Goal: Use online tool/utility: Utilize a website feature to perform a specific function

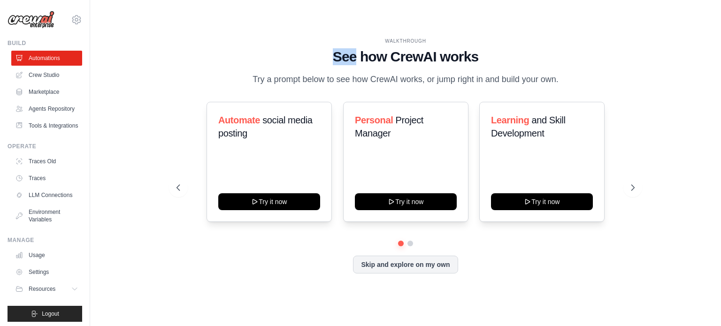
drag, startPoint x: 325, startPoint y: 52, endPoint x: 356, endPoint y: 55, distance: 31.6
click at [356, 55] on h1 "See how CrewAI works" at bounding box center [406, 56] width 458 height 17
click at [665, 23] on div "WALKTHROUGH See how CrewAI works Try a prompt below to see how CrewAI works, or…" at bounding box center [405, 162] width 601 height 307
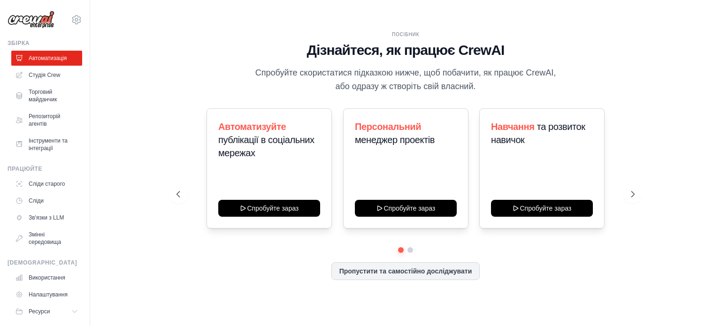
click at [689, 46] on div "ПОСІБНИК Дізнайтеся, як працює CrewAI Спробуйте скористатися підказкою нижче, щ…" at bounding box center [405, 162] width 601 height 307
click at [48, 76] on font "Студія Crew" at bounding box center [45, 75] width 31 height 7
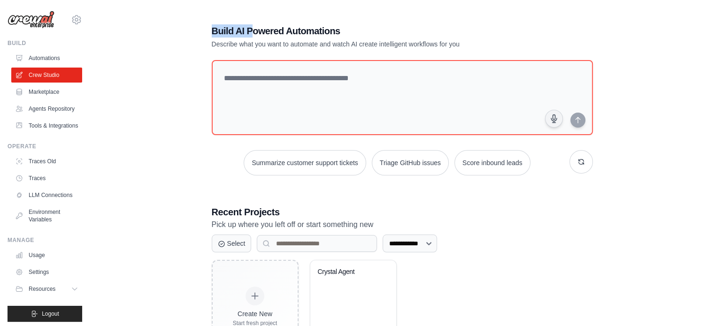
drag, startPoint x: 217, startPoint y: 26, endPoint x: 252, endPoint y: 31, distance: 35.1
click at [253, 29] on h1 "Build AI Powered Automations" at bounding box center [369, 30] width 315 height 13
click at [649, 16] on div "**********" at bounding box center [402, 189] width 594 height 360
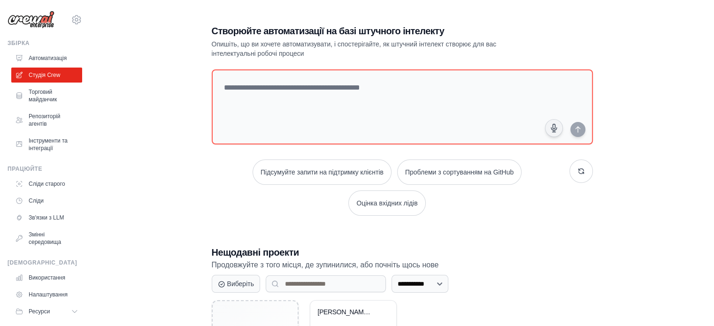
click at [115, 53] on div "**********" at bounding box center [402, 209] width 594 height 400
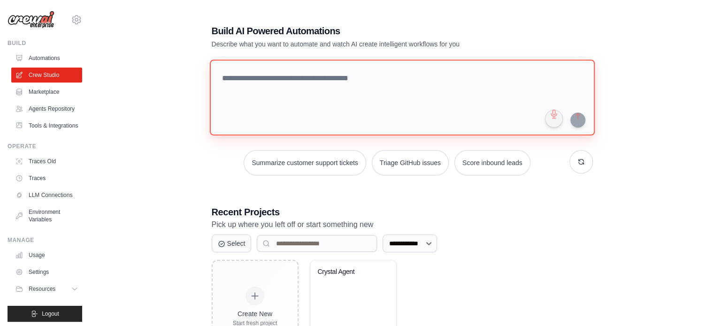
click at [229, 75] on textarea at bounding box center [401, 98] width 385 height 76
paste textarea "**********"
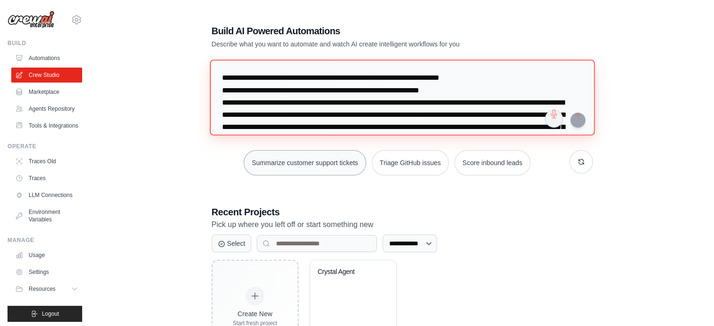
scroll to position [3353, 0]
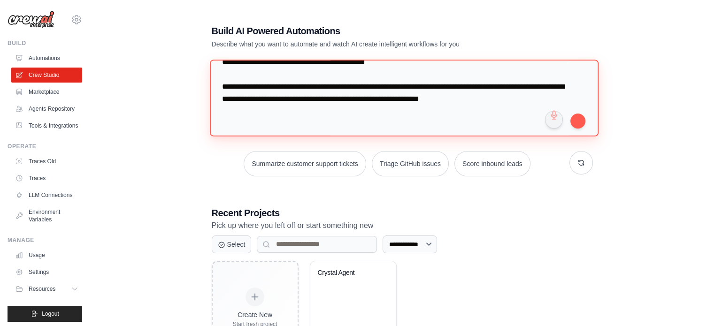
click at [223, 103] on textarea at bounding box center [403, 98] width 389 height 77
click at [223, 92] on textarea at bounding box center [403, 98] width 389 height 77
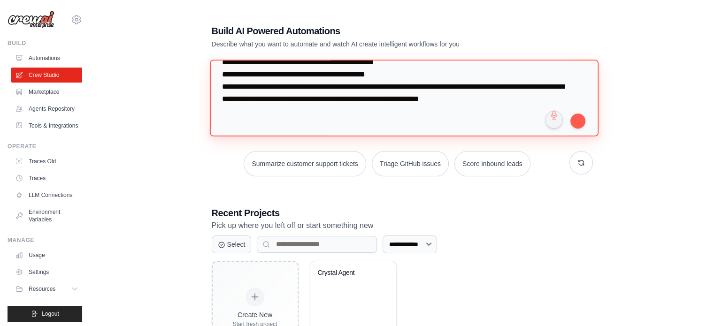
scroll to position [3232, 0]
click at [222, 103] on textarea at bounding box center [403, 98] width 389 height 77
click at [222, 112] on textarea at bounding box center [403, 98] width 389 height 77
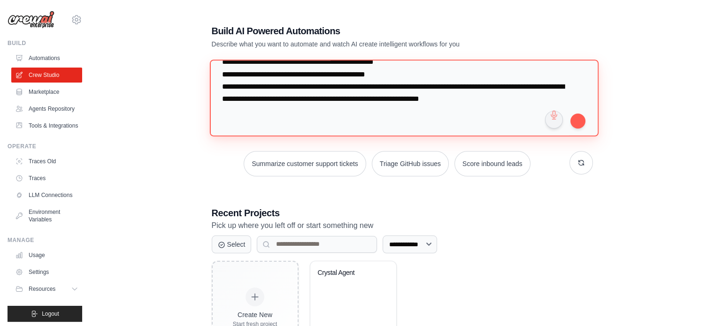
click at [223, 102] on textarea at bounding box center [403, 98] width 389 height 77
click at [216, 80] on textarea at bounding box center [403, 98] width 389 height 77
click at [214, 87] on textarea at bounding box center [403, 98] width 389 height 77
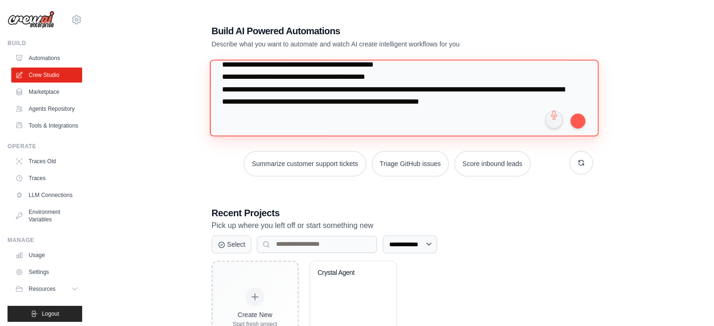
scroll to position [2983, 0]
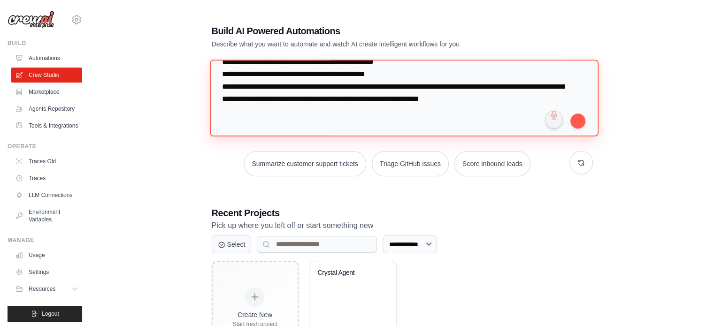
click at [227, 107] on textarea at bounding box center [403, 98] width 389 height 77
click at [222, 98] on textarea at bounding box center [403, 98] width 389 height 77
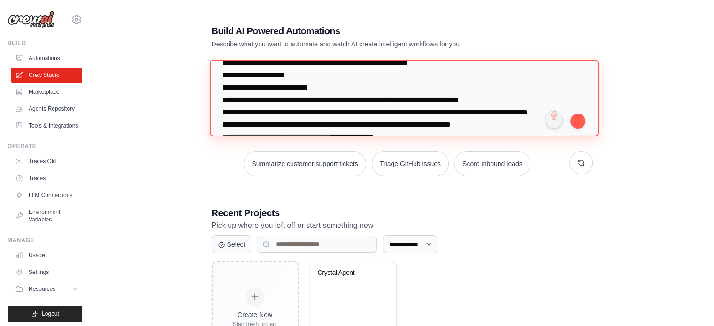
scroll to position [2830, 0]
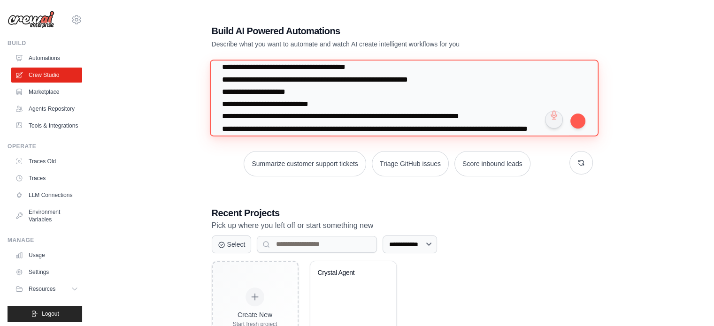
click at [223, 127] on textarea at bounding box center [403, 98] width 389 height 77
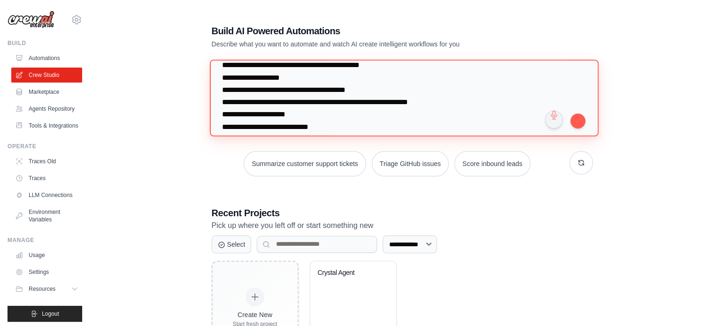
scroll to position [2736, 0]
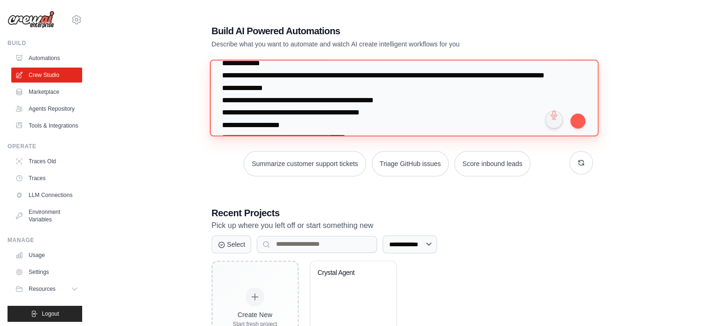
click at [220, 95] on textarea at bounding box center [403, 98] width 389 height 77
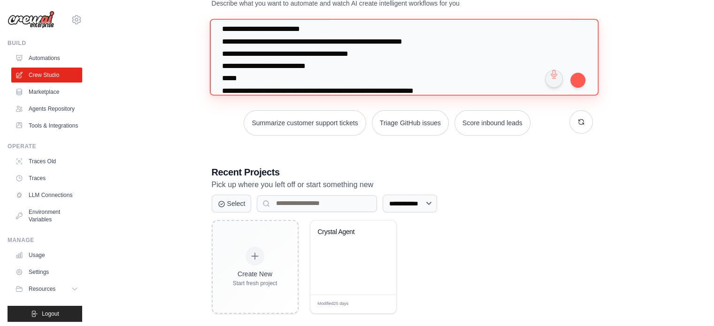
scroll to position [0, 0]
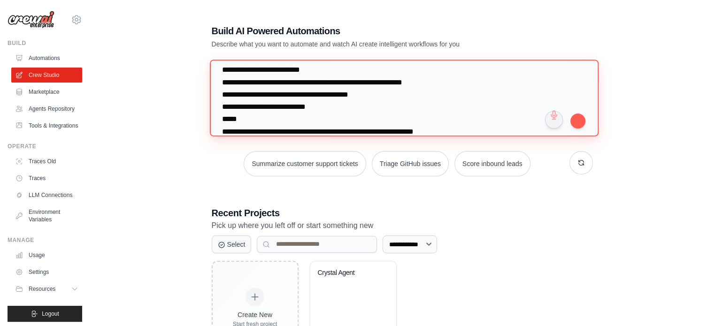
click at [221, 128] on textarea at bounding box center [403, 98] width 389 height 77
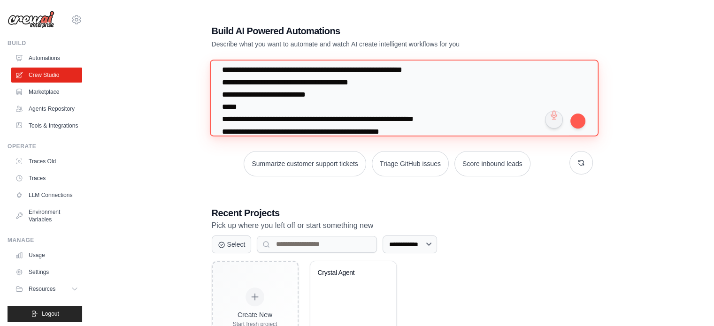
click at [222, 102] on textarea at bounding box center [403, 98] width 389 height 77
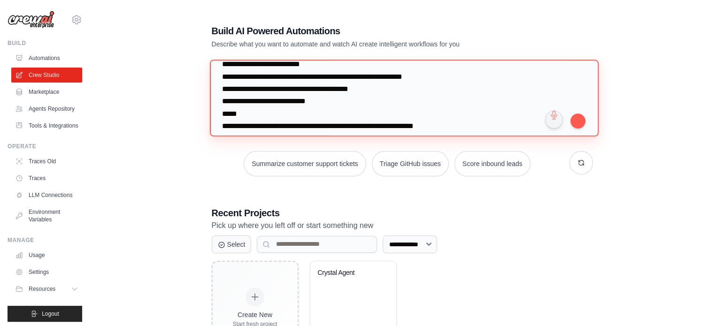
scroll to position [2549, 0]
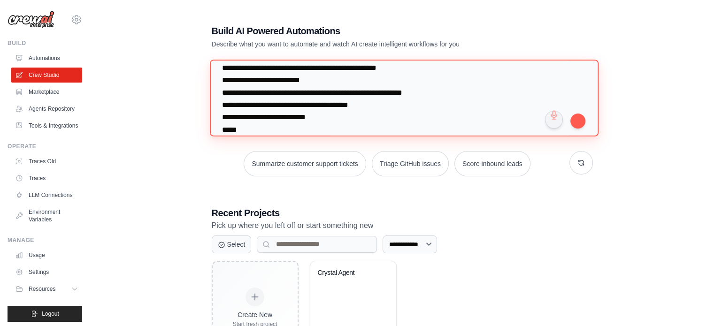
click at [222, 91] on textarea at bounding box center [403, 98] width 389 height 77
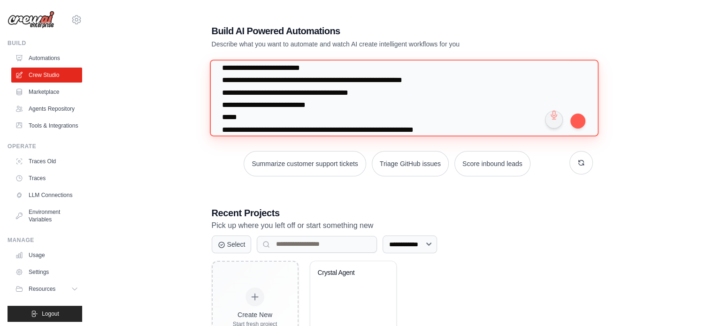
scroll to position [2502, 0]
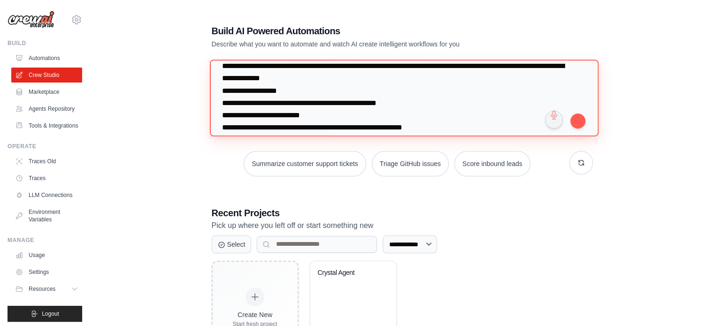
click at [221, 110] on textarea at bounding box center [403, 98] width 389 height 77
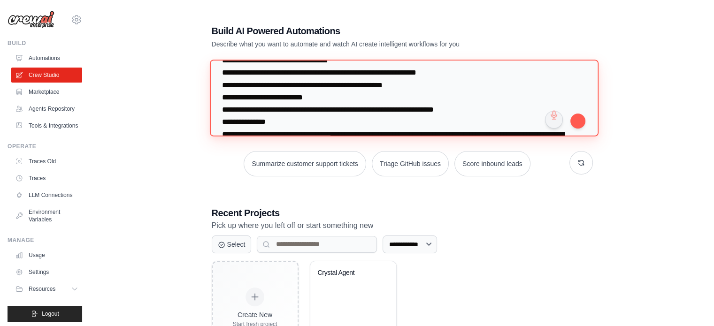
scroll to position [2408, 0]
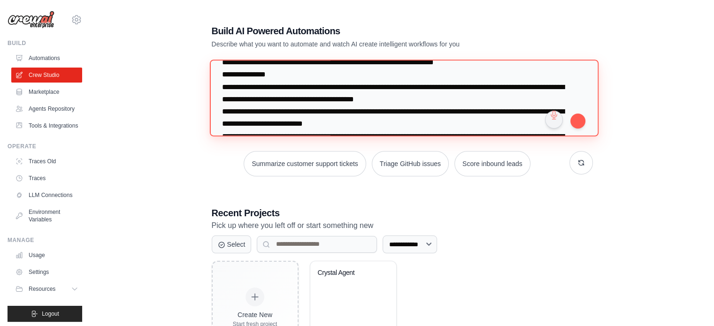
click at [222, 96] on textarea at bounding box center [403, 98] width 389 height 77
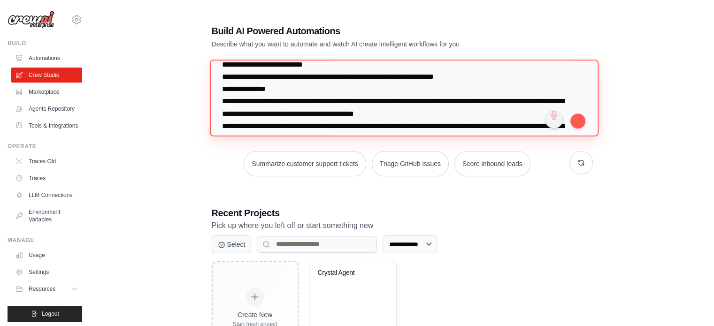
scroll to position [2361, 0]
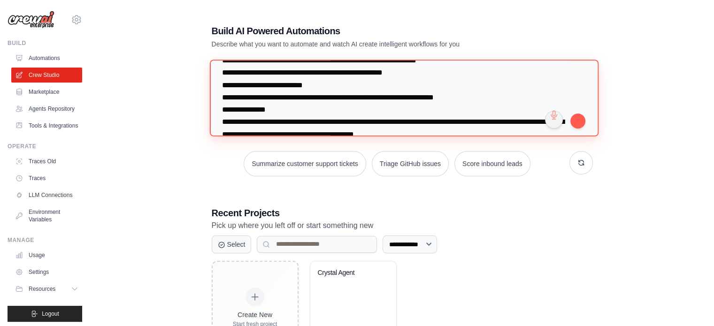
click at [223, 119] on textarea at bounding box center [403, 98] width 389 height 77
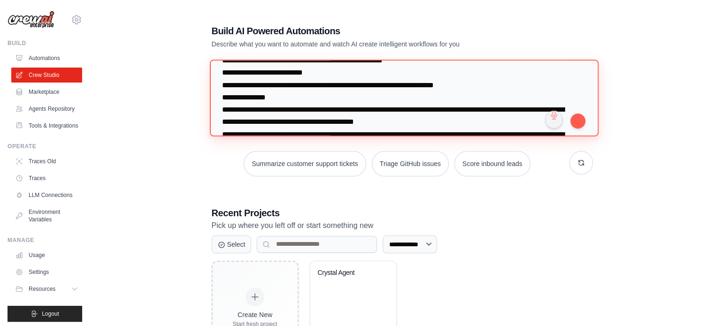
click at [220, 96] on textarea at bounding box center [403, 98] width 389 height 77
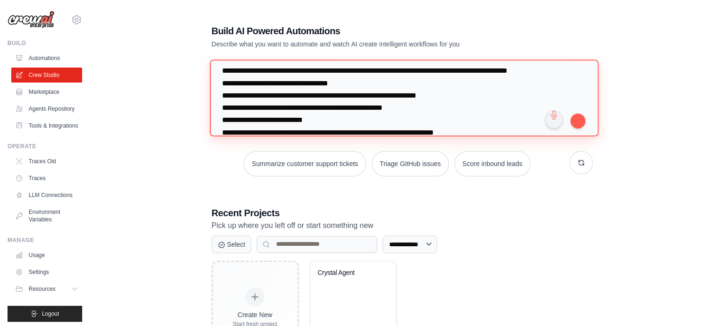
click at [221, 92] on textarea at bounding box center [403, 98] width 389 height 77
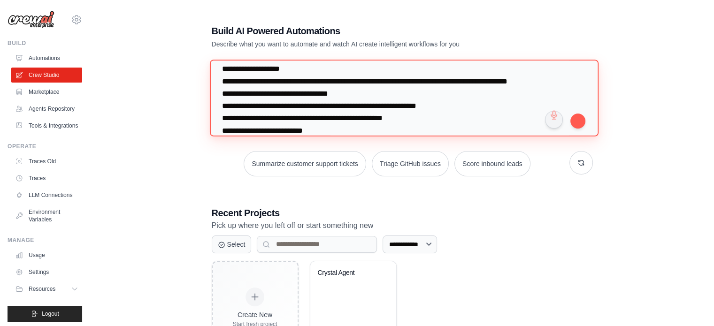
scroll to position [2183, 0]
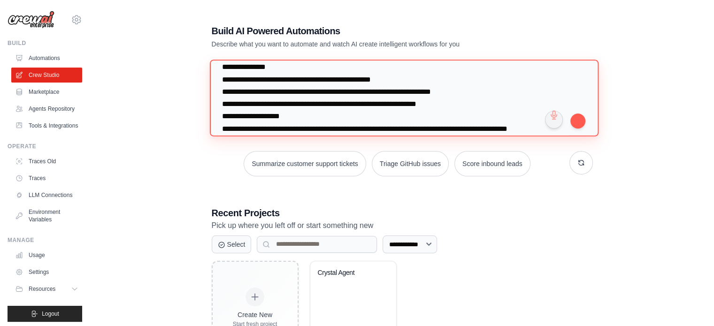
click at [221, 112] on textarea at bounding box center [403, 98] width 389 height 77
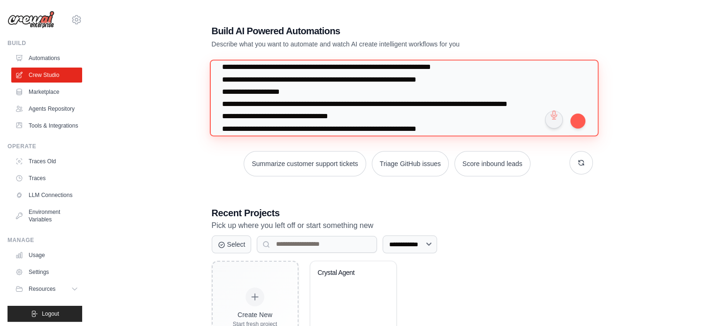
scroll to position [2136, 0]
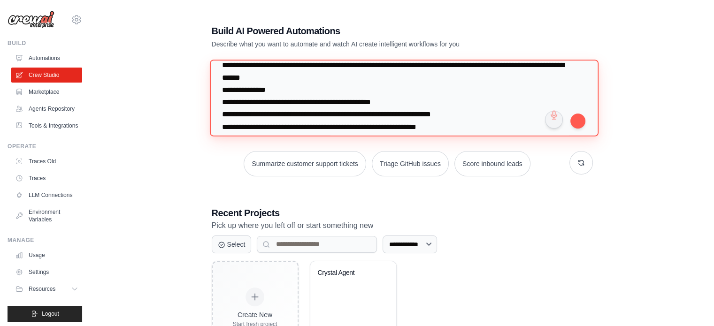
click at [223, 101] on textarea at bounding box center [403, 98] width 389 height 77
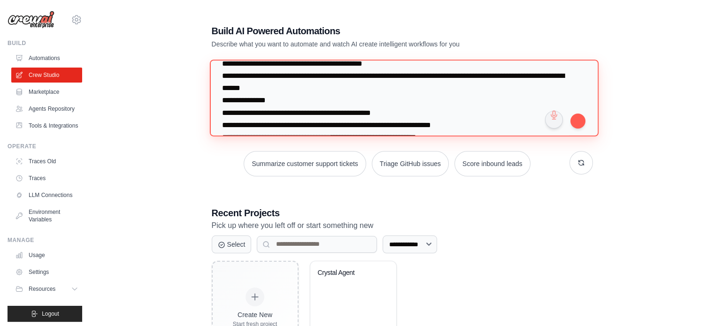
scroll to position [2018, 0]
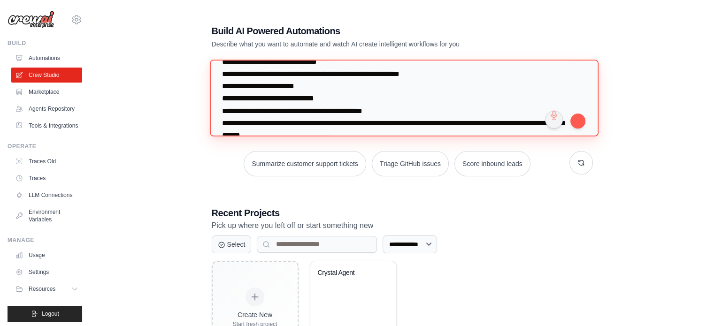
click at [223, 97] on textarea at bounding box center [403, 98] width 389 height 77
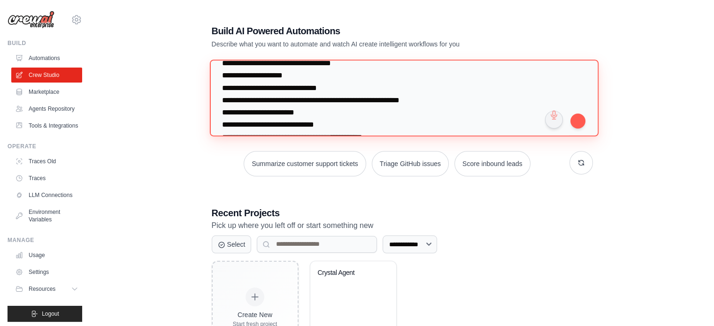
scroll to position [1922, 0]
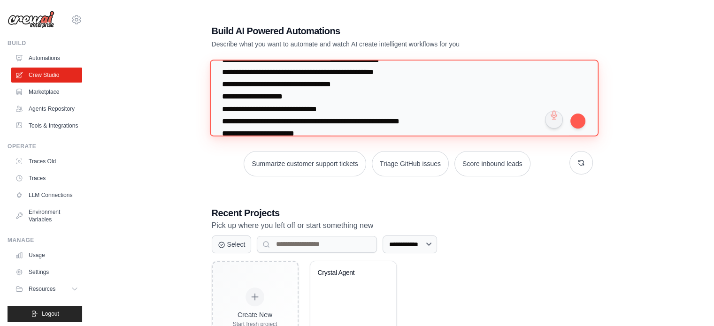
click at [214, 103] on textarea at bounding box center [403, 98] width 389 height 77
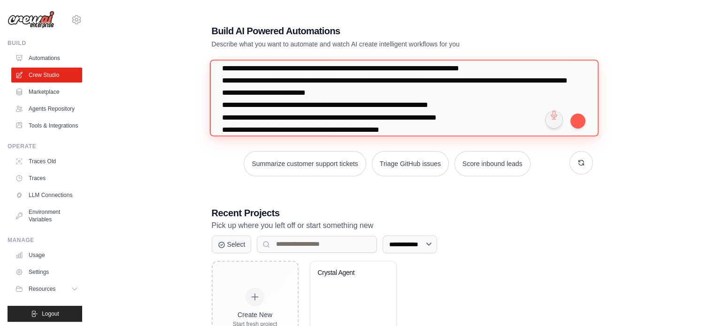
scroll to position [1782, 0]
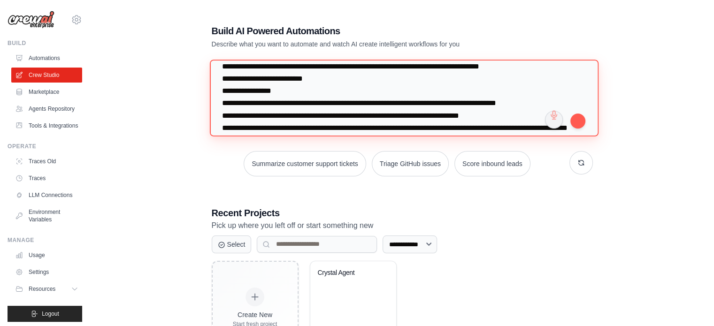
click at [223, 102] on textarea at bounding box center [403, 98] width 389 height 77
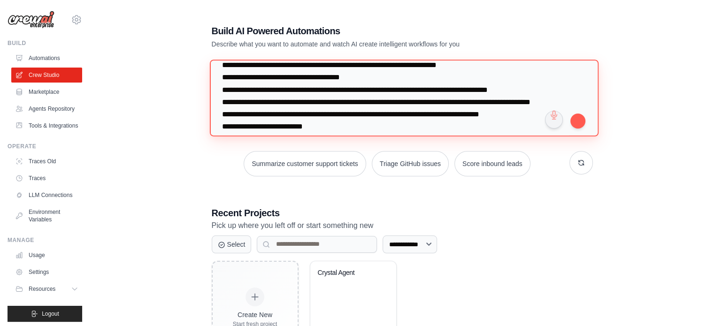
scroll to position [1688, 0]
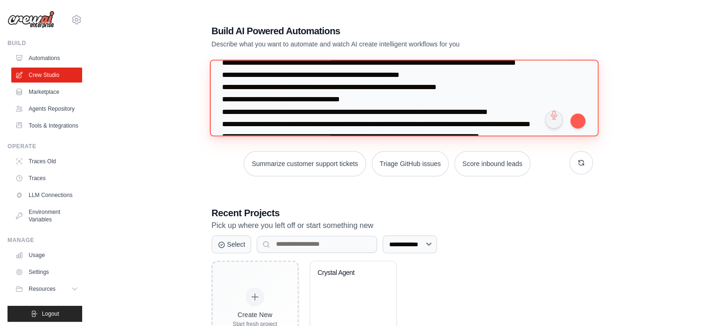
click at [217, 110] on textarea at bounding box center [403, 98] width 389 height 77
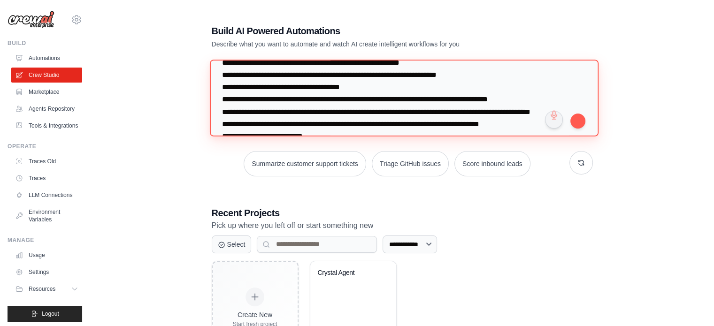
click at [219, 87] on textarea at bounding box center [403, 98] width 389 height 77
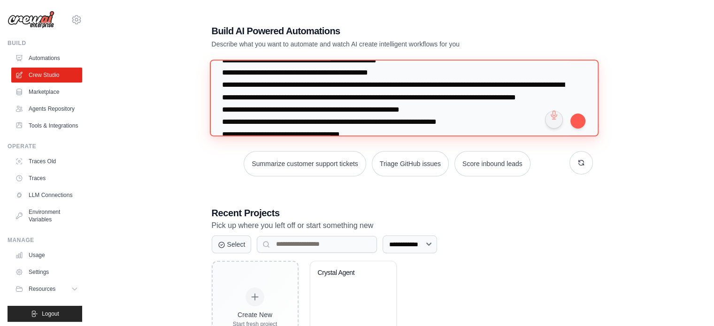
scroll to position [1663, 0]
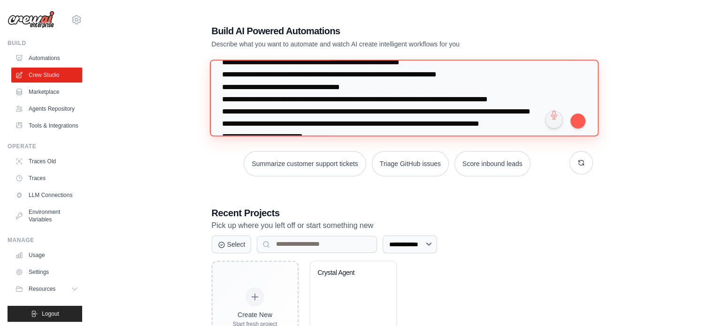
click at [222, 72] on textarea at bounding box center [403, 98] width 389 height 77
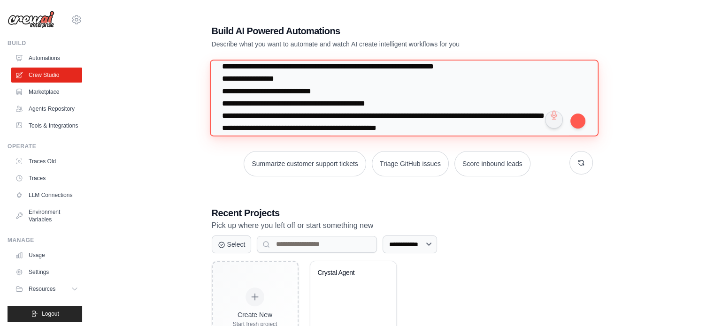
scroll to position [1510, 0]
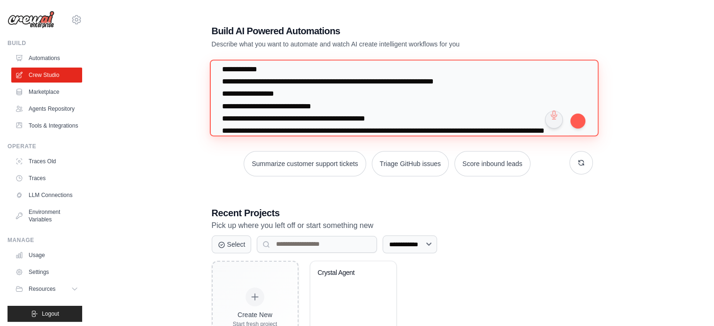
click at [219, 117] on textarea at bounding box center [403, 98] width 389 height 77
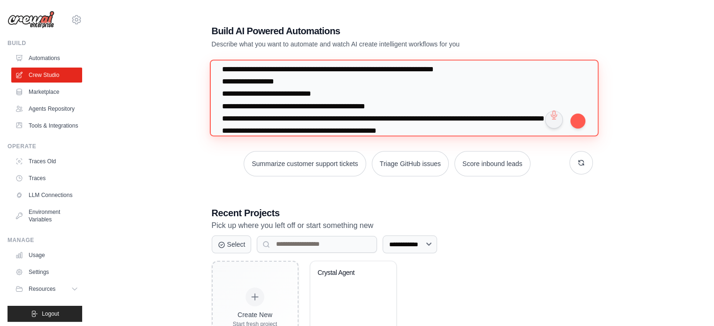
click at [220, 87] on textarea at bounding box center [403, 98] width 389 height 77
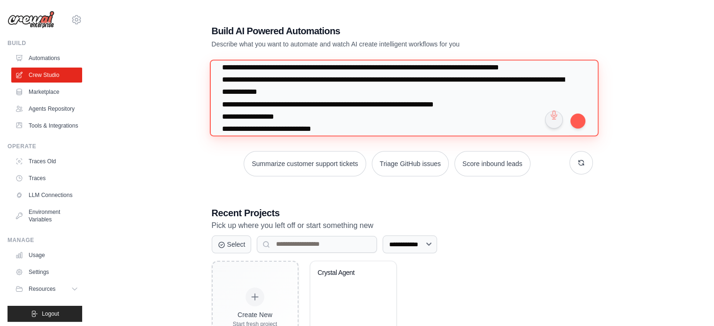
scroll to position [1416, 0]
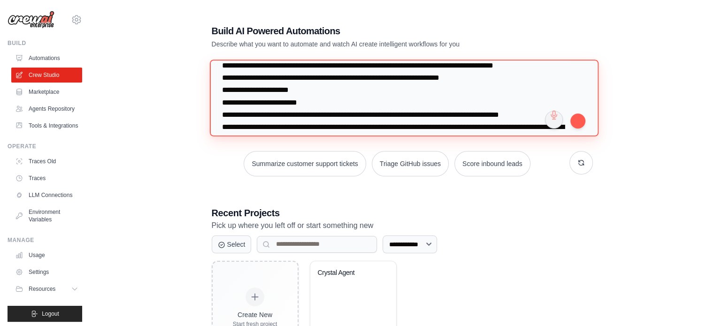
click at [219, 123] on textarea at bounding box center [403, 98] width 389 height 77
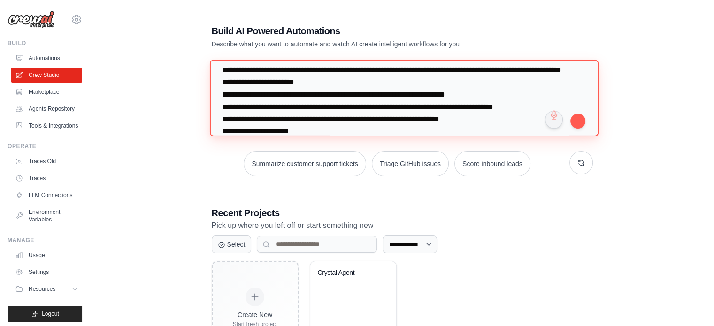
scroll to position [1322, 0]
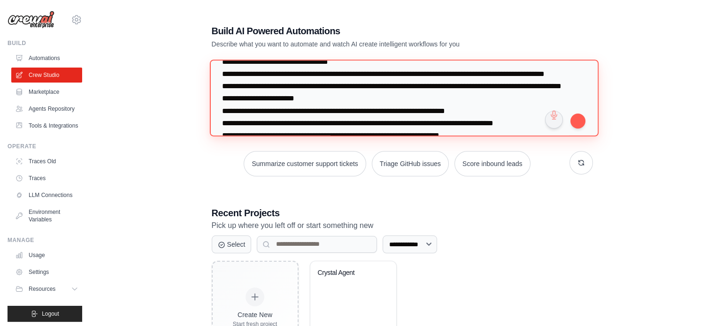
click at [222, 108] on textarea at bounding box center [403, 98] width 389 height 77
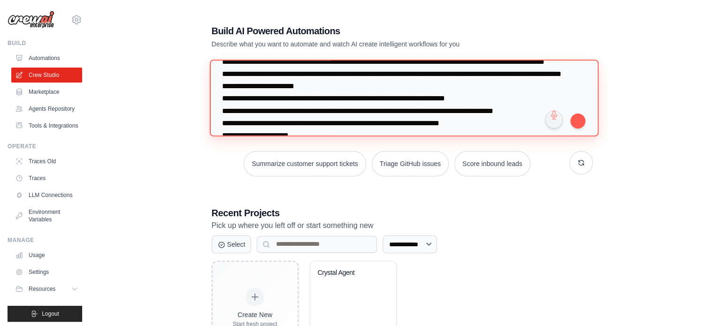
click at [223, 84] on textarea at bounding box center [403, 98] width 389 height 77
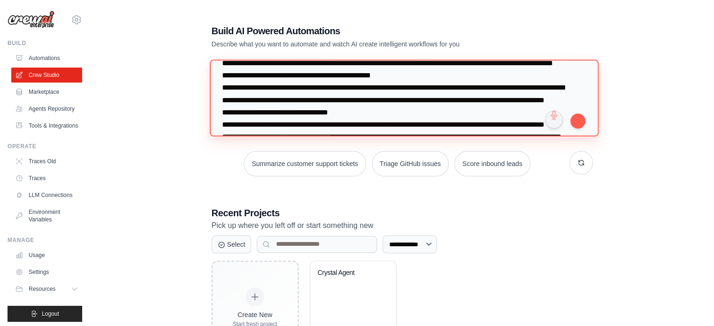
scroll to position [1251, 0]
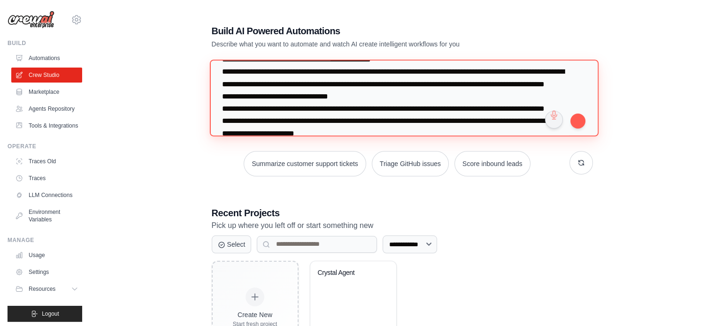
click at [223, 80] on textarea at bounding box center [403, 98] width 389 height 77
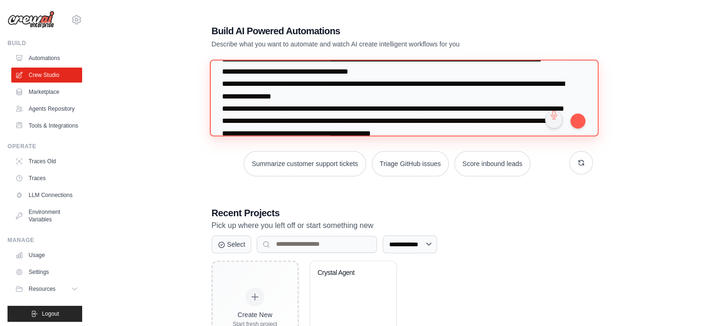
scroll to position [1133, 0]
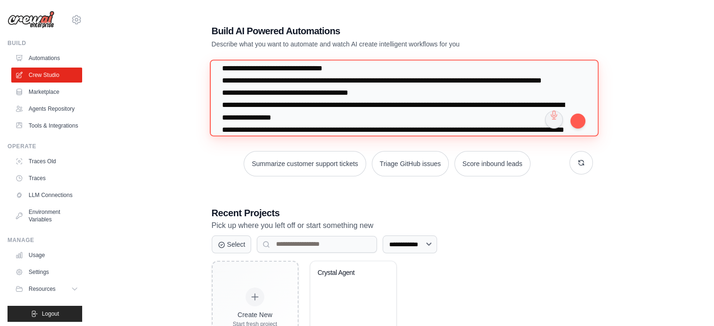
click at [223, 124] on textarea at bounding box center [403, 98] width 389 height 77
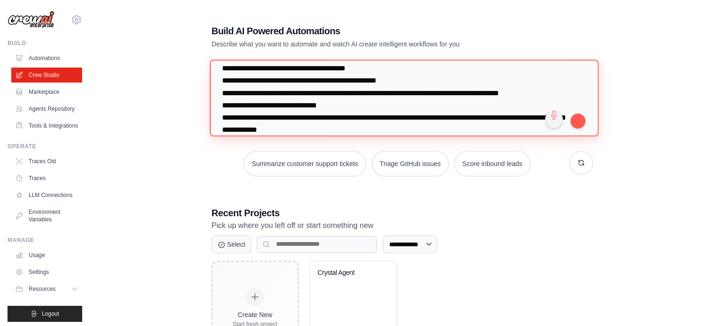
scroll to position [945, 0]
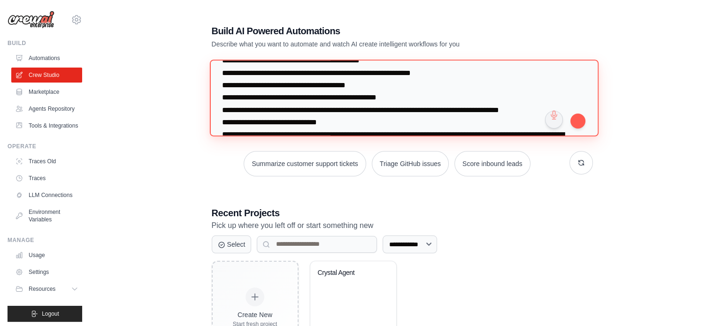
click at [222, 108] on textarea at bounding box center [403, 98] width 389 height 77
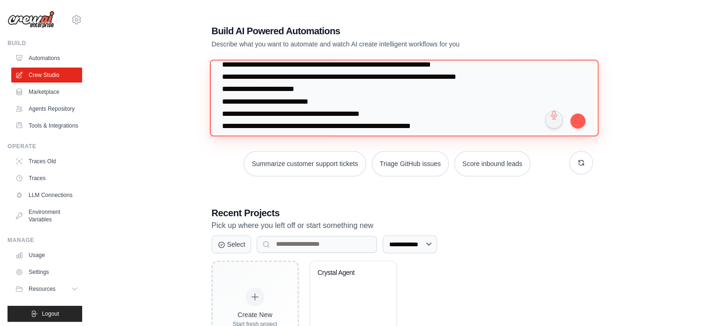
scroll to position [851, 0]
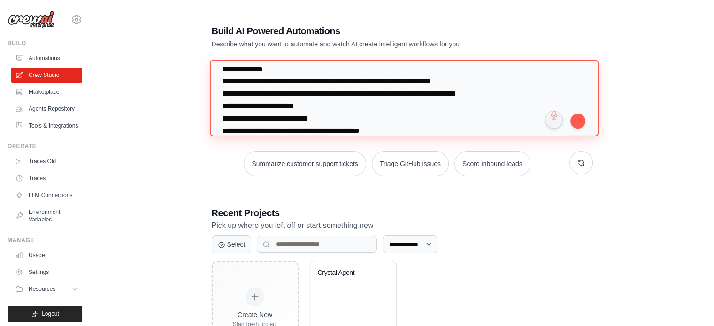
click at [222, 130] on textarea at bounding box center [403, 98] width 389 height 77
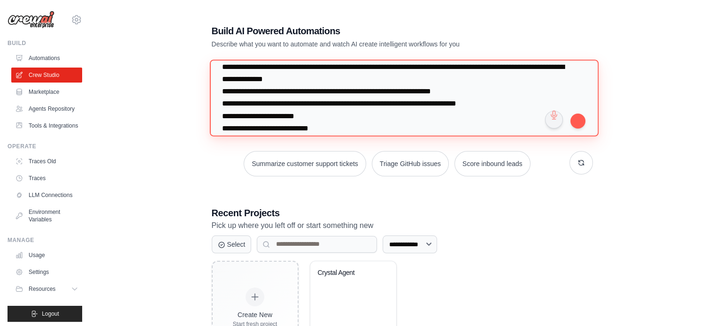
scroll to position [804, 0]
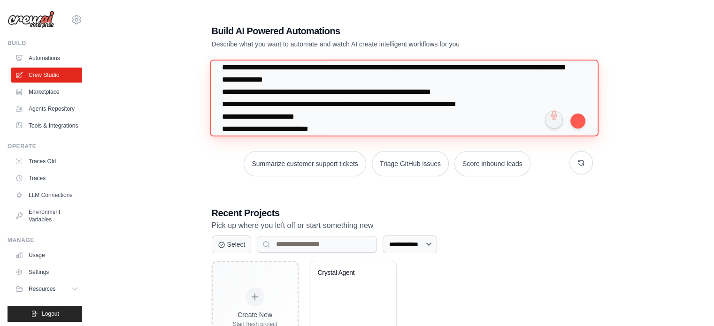
click at [223, 115] on textarea at bounding box center [403, 98] width 389 height 77
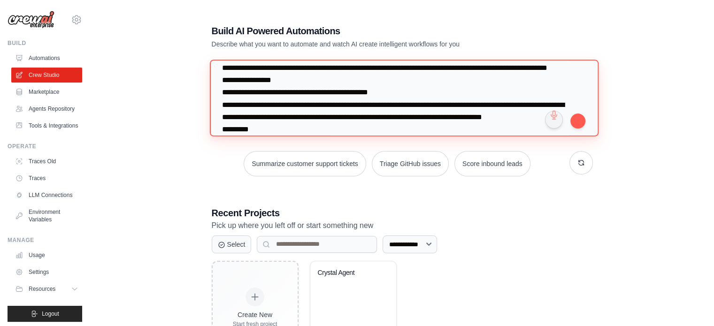
scroll to position [568, 0]
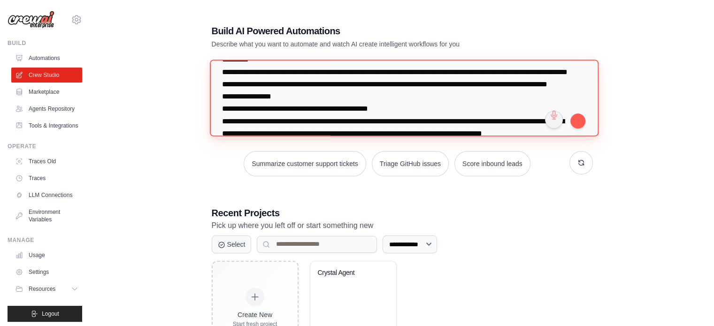
click at [223, 105] on textarea at bounding box center [403, 98] width 389 height 77
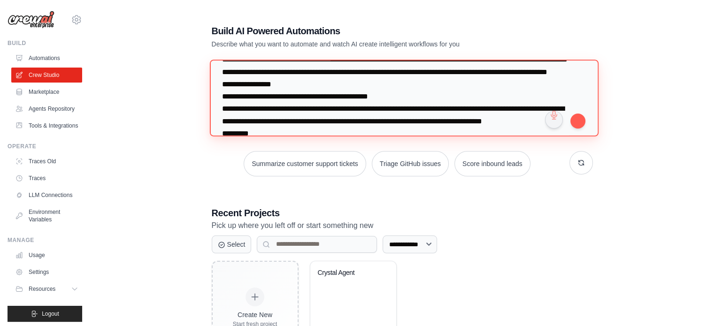
click at [216, 76] on textarea at bounding box center [403, 98] width 389 height 77
click at [216, 90] on textarea at bounding box center [403, 98] width 389 height 77
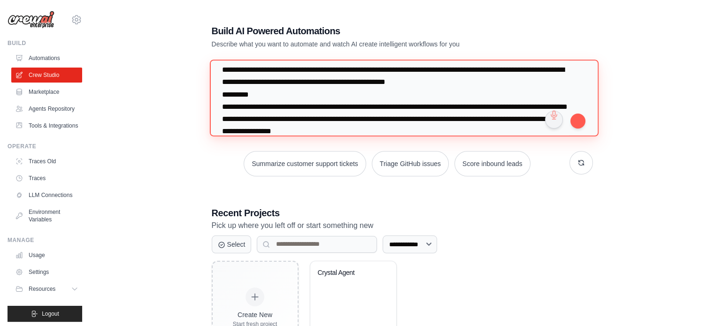
click at [221, 104] on textarea at bounding box center [403, 98] width 389 height 77
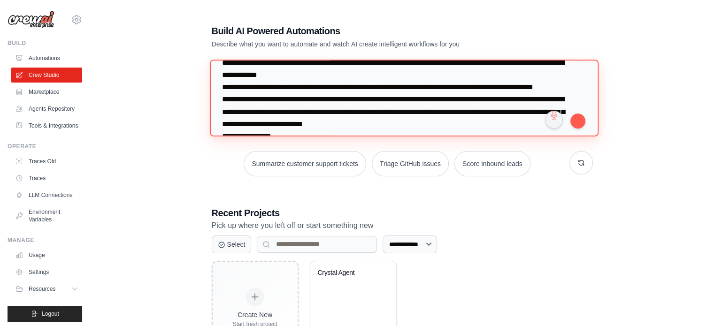
scroll to position [213, 0]
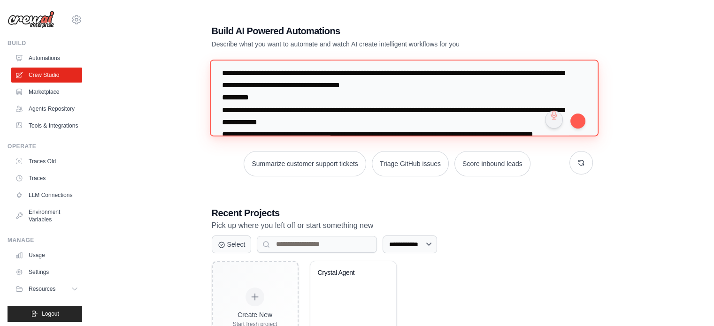
click at [220, 120] on textarea at bounding box center [403, 98] width 389 height 77
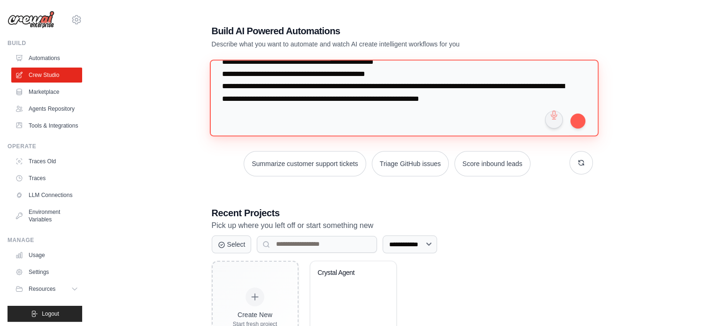
scroll to position [2311, 0]
drag, startPoint x: 222, startPoint y: 69, endPoint x: 270, endPoint y: 131, distance: 78.2
click at [270, 131] on textarea at bounding box center [403, 98] width 389 height 77
type textarea "**********"
click at [348, 99] on textarea at bounding box center [403, 98] width 389 height 77
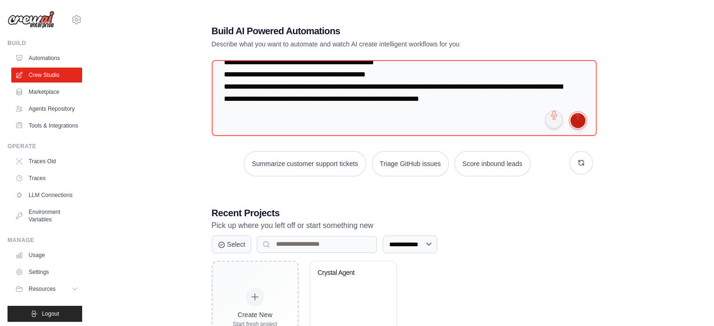
click at [578, 121] on button "submit" at bounding box center [577, 120] width 15 height 15
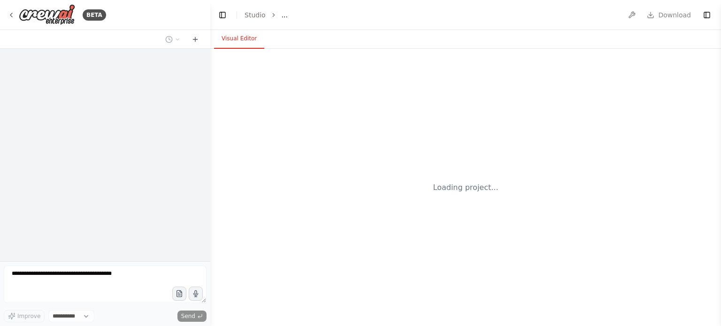
select select "****"
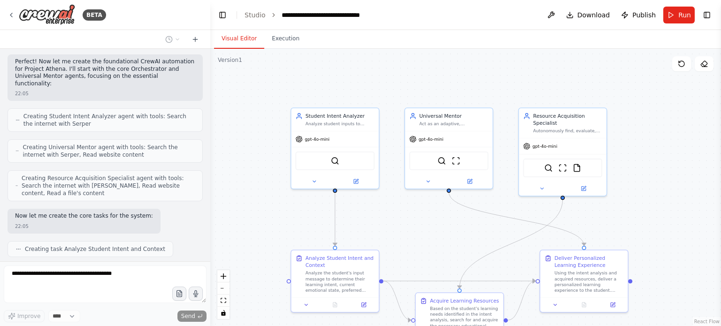
scroll to position [1750, 0]
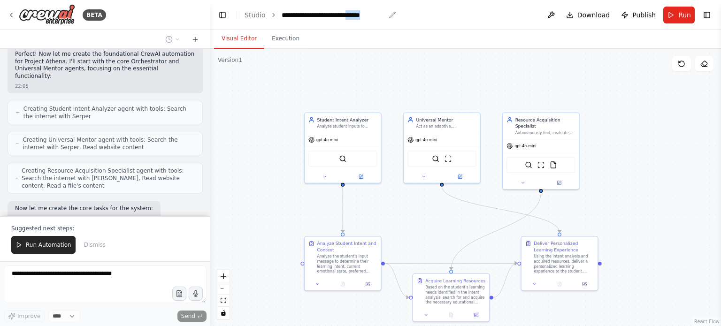
drag, startPoint x: 385, startPoint y: 14, endPoint x: 362, endPoint y: 14, distance: 22.5
click at [362, 14] on header "**********" at bounding box center [465, 15] width 511 height 30
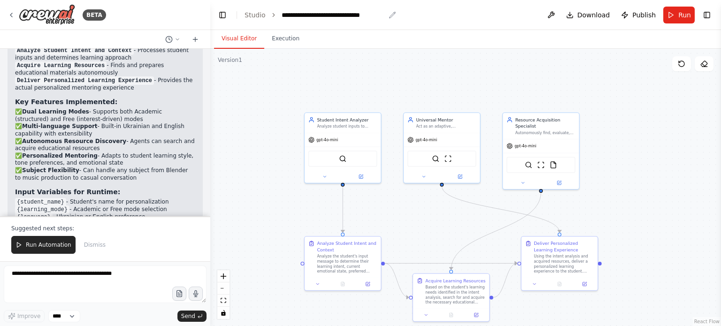
scroll to position [2266, 0]
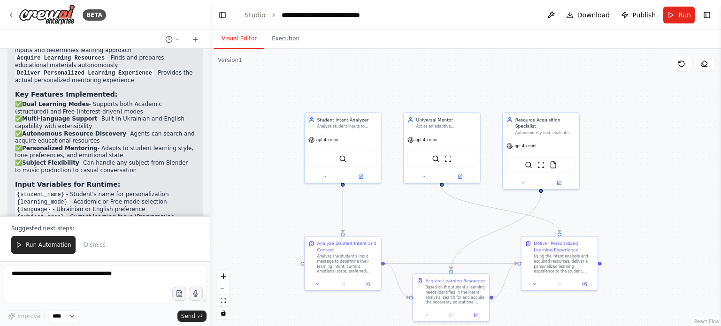
click at [447, 5] on header "**********" at bounding box center [465, 15] width 511 height 30
drag, startPoint x: 305, startPoint y: 37, endPoint x: 282, endPoint y: 38, distance: 23.0
click at [282, 38] on div "Visual Editor Execution" at bounding box center [465, 39] width 511 height 19
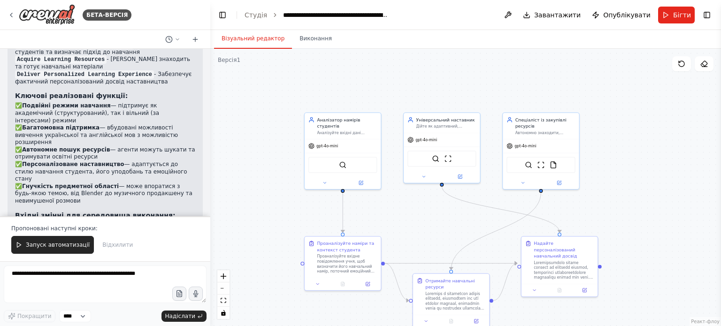
scroll to position [2391, 0]
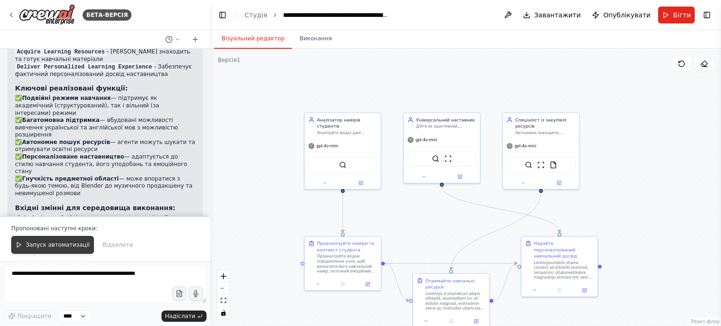
click at [54, 246] on font "Запуск автоматизації" at bounding box center [58, 245] width 64 height 7
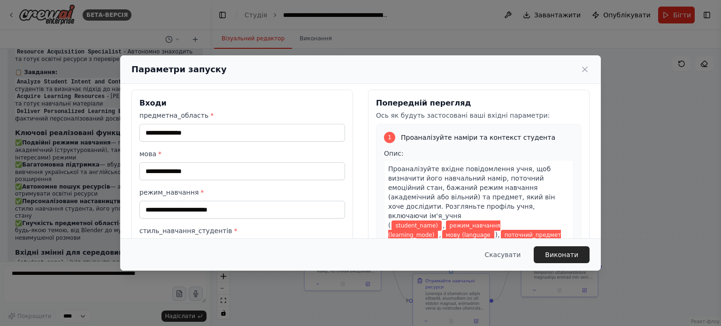
scroll to position [0, 0]
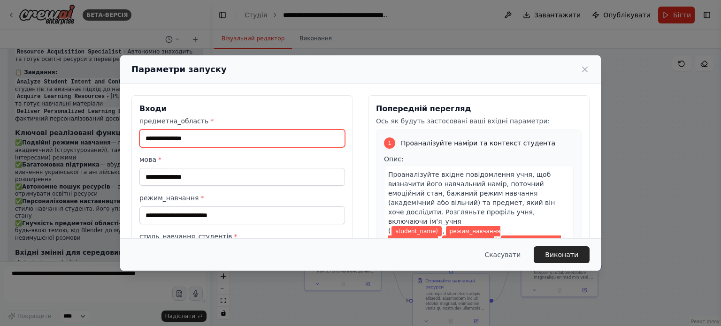
click at [199, 136] on input "предметна_область *" at bounding box center [242, 139] width 206 height 18
type input "******"
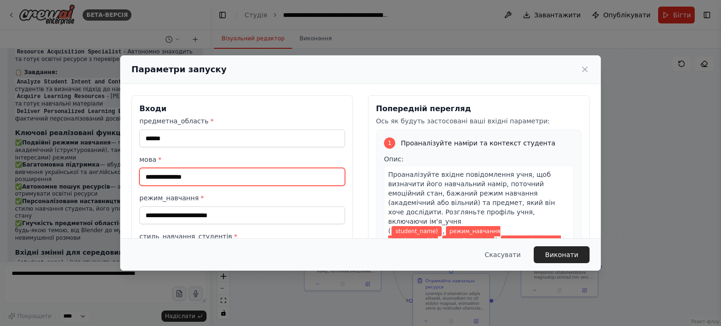
click at [169, 174] on input "мова *" at bounding box center [242, 177] width 206 height 18
type input "**********"
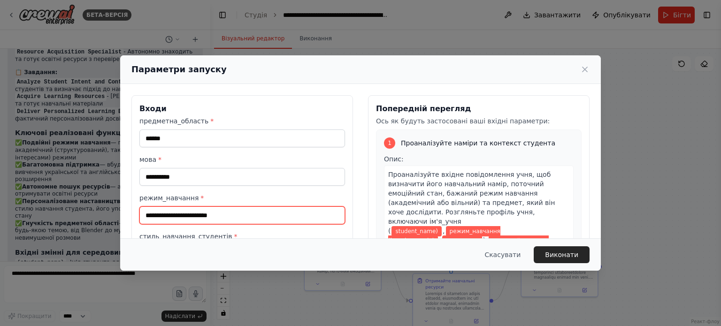
click at [194, 215] on input "режим_навчання *" at bounding box center [242, 216] width 206 height 18
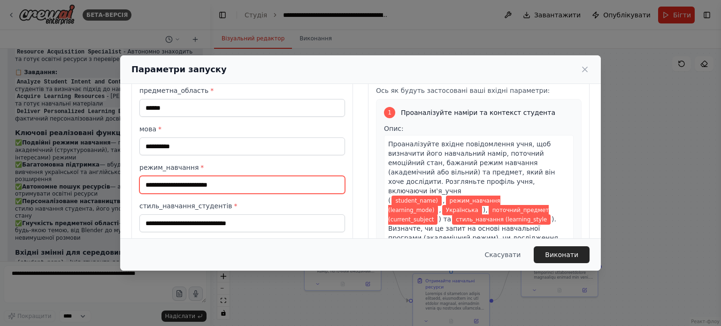
scroll to position [47, 0]
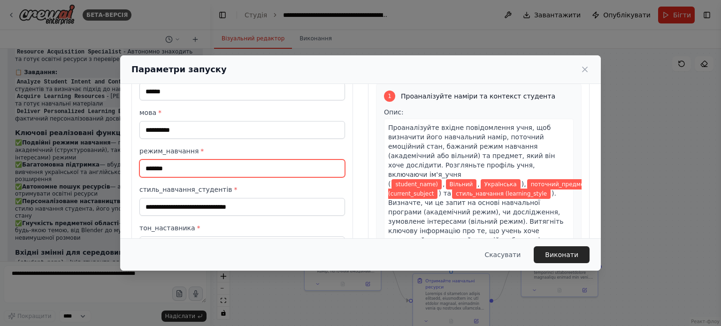
type input "*******"
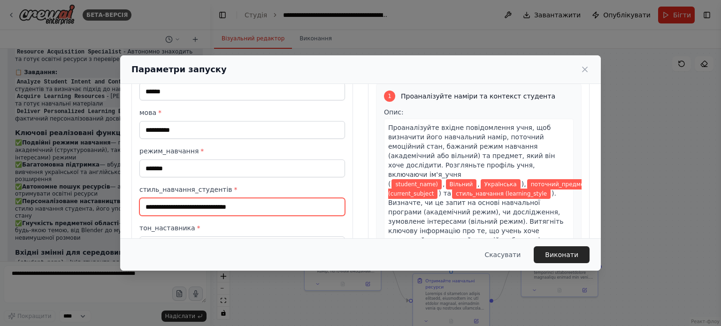
click at [212, 207] on input "стиль_навчання_студентів *" at bounding box center [242, 207] width 206 height 18
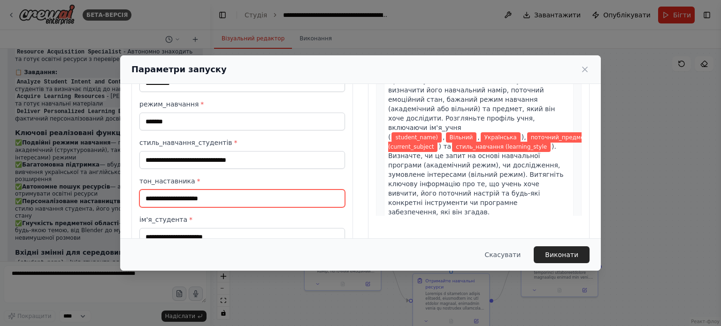
click at [202, 200] on input "тон_наставника *" at bounding box center [242, 199] width 206 height 18
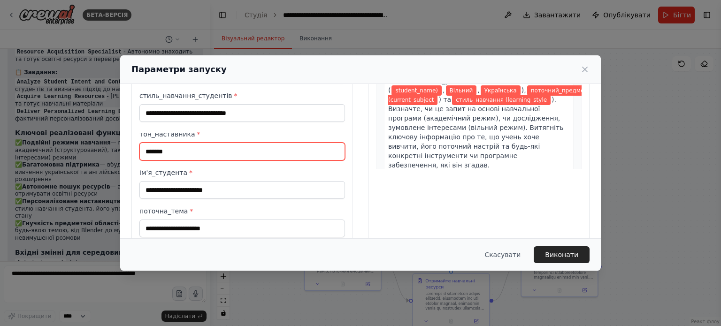
type input "*******"
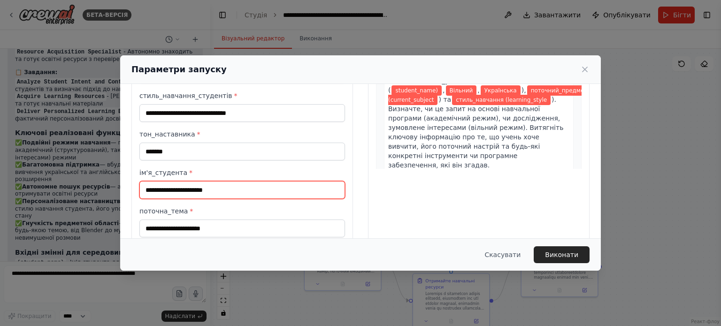
click at [203, 189] on input "ім'я_студента *" at bounding box center [242, 190] width 206 height 18
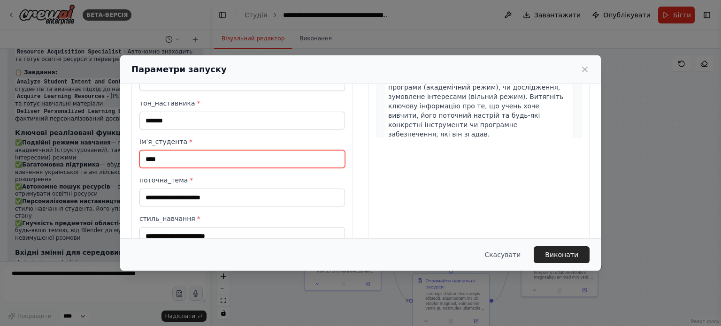
scroll to position [188, 0]
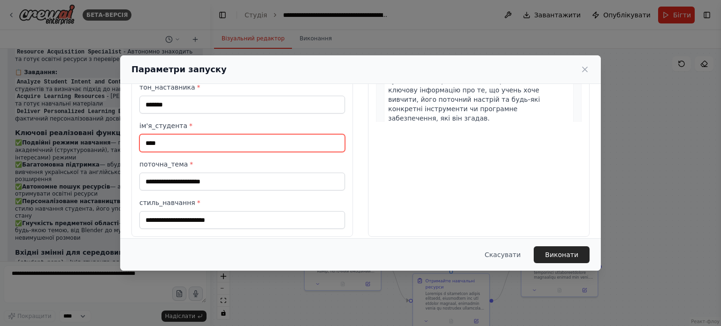
type input "****"
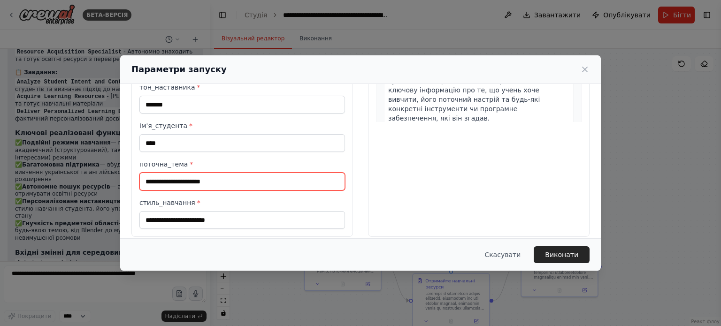
click at [203, 178] on input "поточна_тема *" at bounding box center [242, 182] width 206 height 18
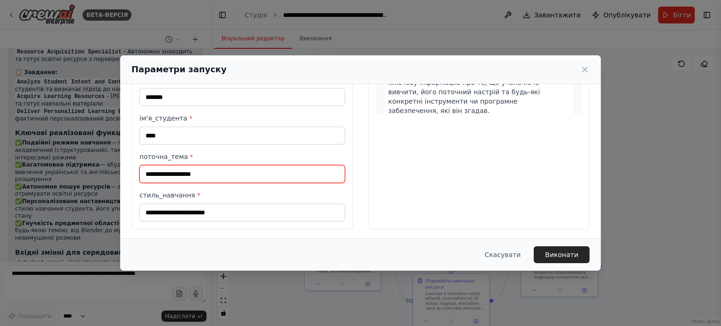
type input "**********"
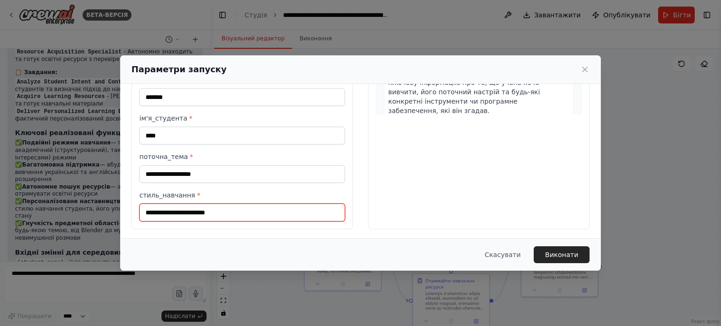
click at [193, 210] on input "стиль_навчання *" at bounding box center [242, 213] width 206 height 18
type input "**********"
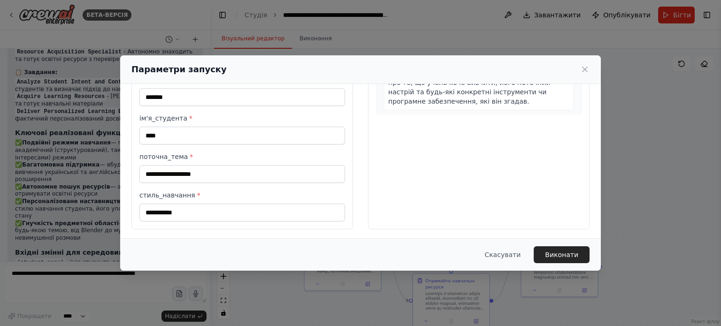
click at [292, 191] on label "стиль_навчання *" at bounding box center [242, 195] width 206 height 9
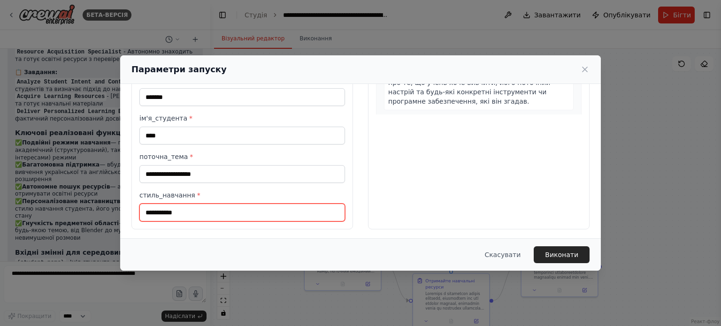
click at [292, 204] on input "**********" at bounding box center [242, 213] width 206 height 18
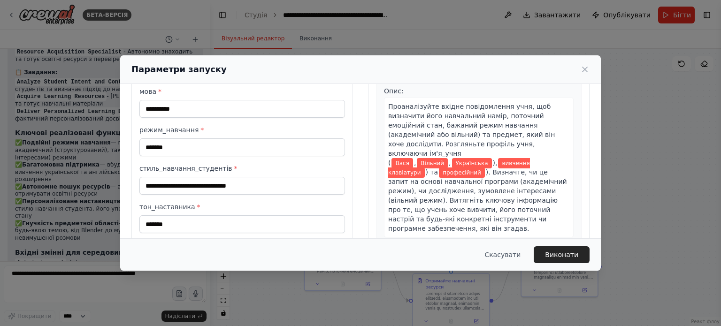
scroll to position [55, 0]
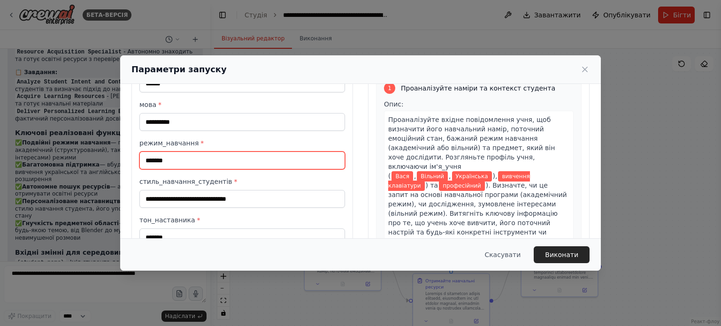
click at [211, 157] on input "*******" at bounding box center [242, 161] width 206 height 18
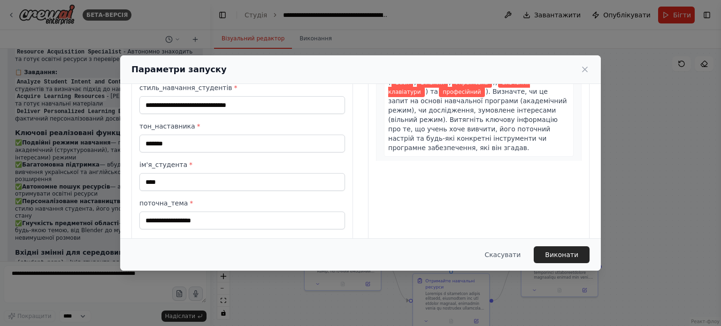
scroll to position [102, 0]
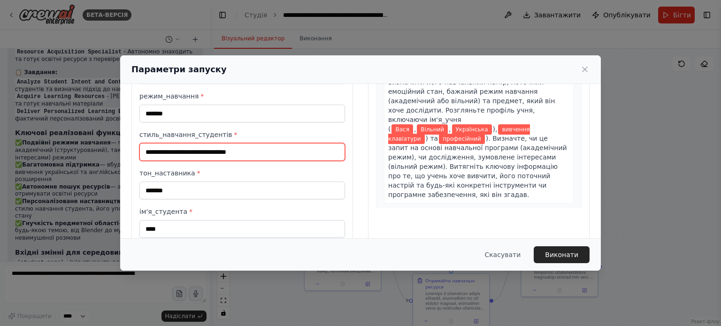
click at [202, 146] on input "стиль_навчання_студентів *" at bounding box center [242, 152] width 206 height 18
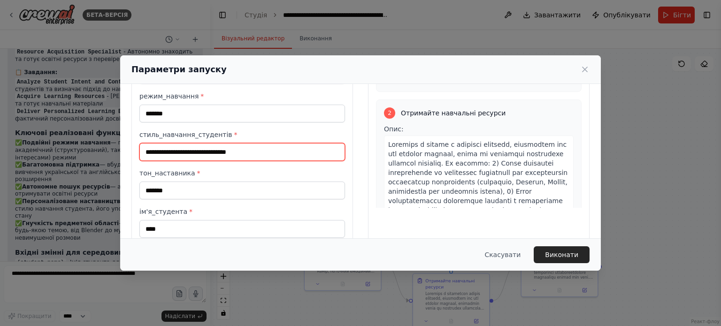
scroll to position [235, 0]
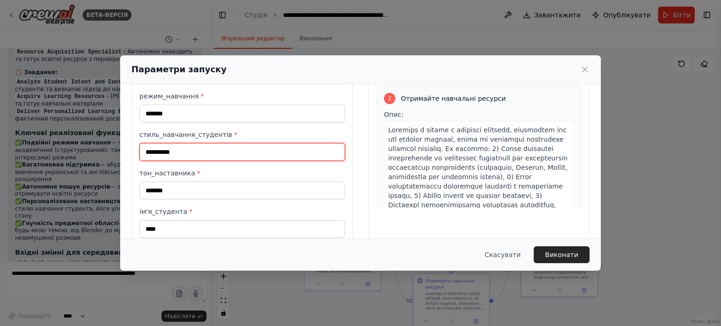
type input "**********"
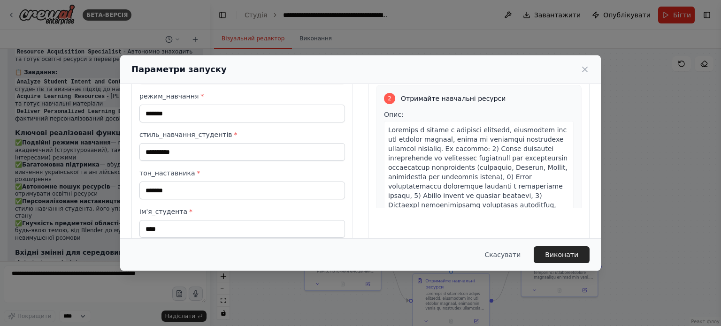
click at [293, 131] on label "стиль_навчання_студентів *" at bounding box center [242, 134] width 206 height 9
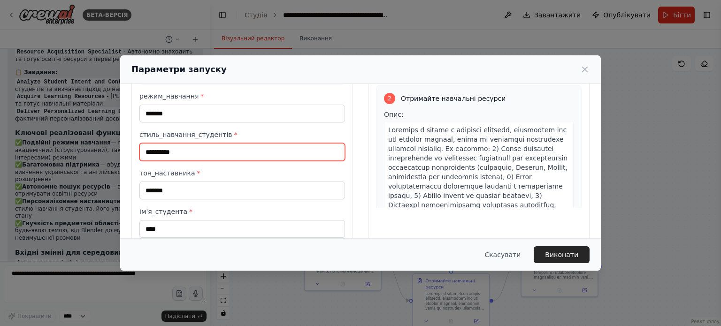
click at [293, 143] on input "**********" at bounding box center [242, 152] width 206 height 18
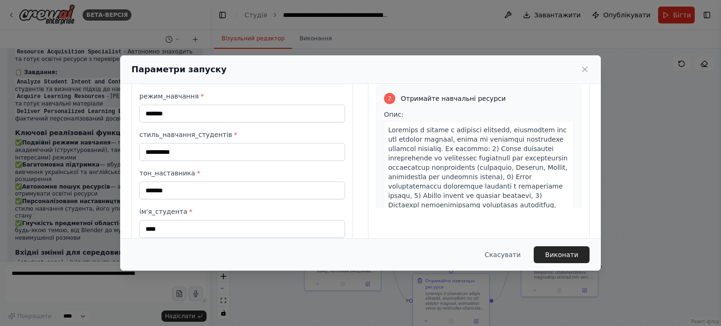
click at [328, 93] on label "режим_навчання *" at bounding box center [242, 96] width 206 height 9
click at [328, 105] on input "*******" at bounding box center [242, 114] width 206 height 18
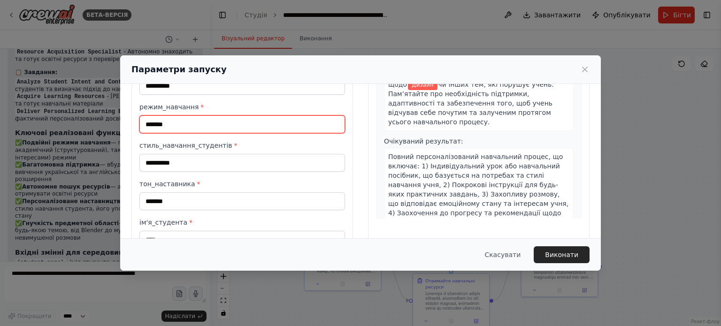
scroll to position [94, 0]
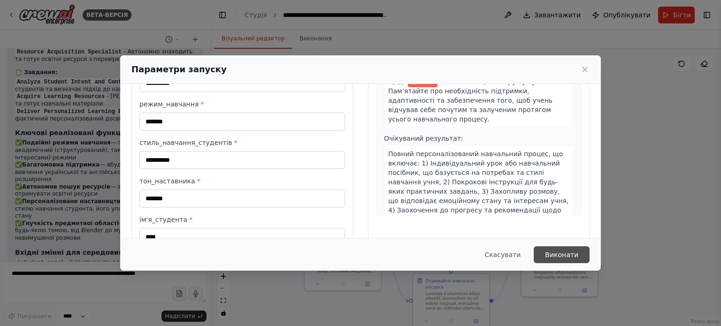
click at [559, 253] on font "Виконати" at bounding box center [561, 255] width 33 height 8
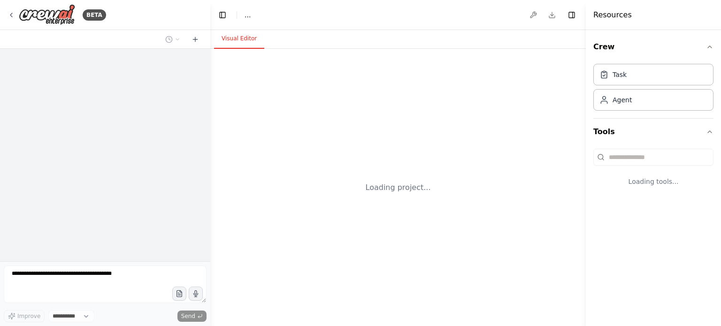
select select "****"
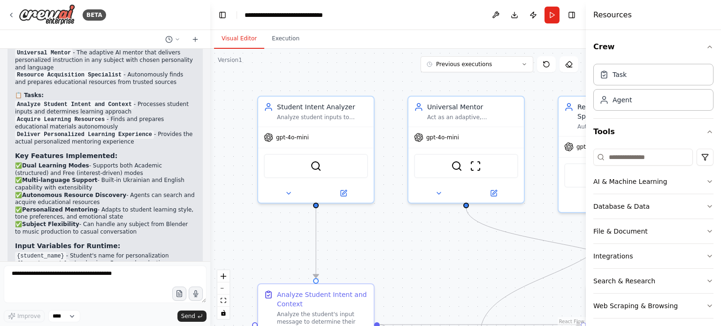
scroll to position [2221, 0]
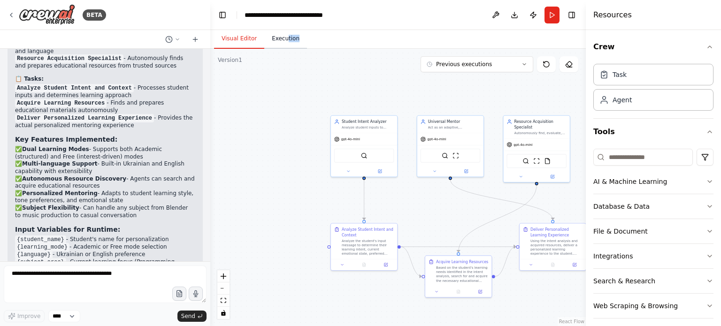
drag, startPoint x: 307, startPoint y: 31, endPoint x: 282, endPoint y: 38, distance: 26.0
click at [282, 38] on div "Visual Editor Execution" at bounding box center [398, 39] width 376 height 19
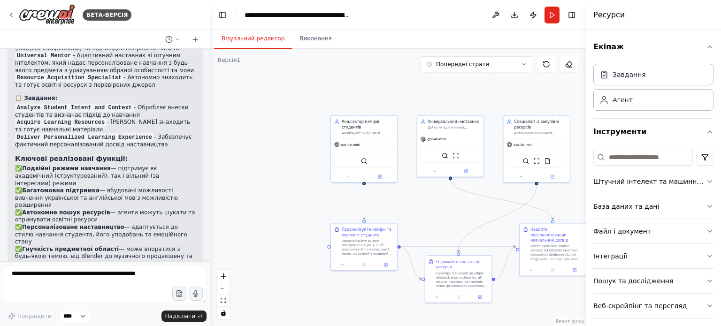
scroll to position [2347, 0]
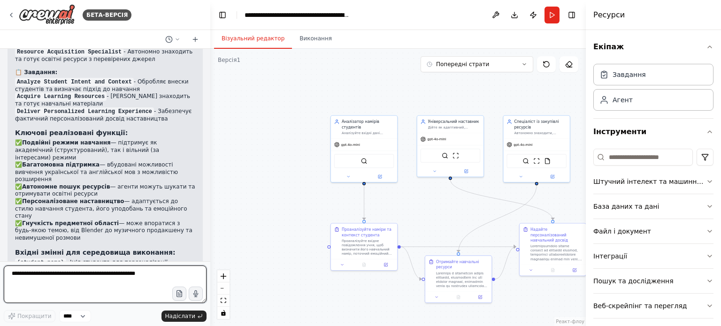
click at [77, 292] on textarea at bounding box center [105, 285] width 203 height 38
click at [53, 277] on textarea at bounding box center [105, 285] width 203 height 38
click at [41, 278] on textarea at bounding box center [105, 285] width 203 height 38
type textarea "**********"
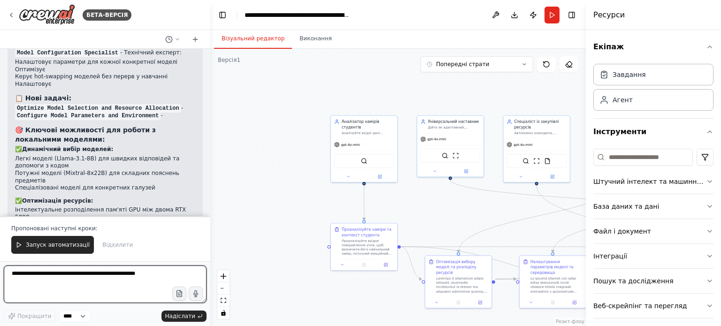
scroll to position [3661, 0]
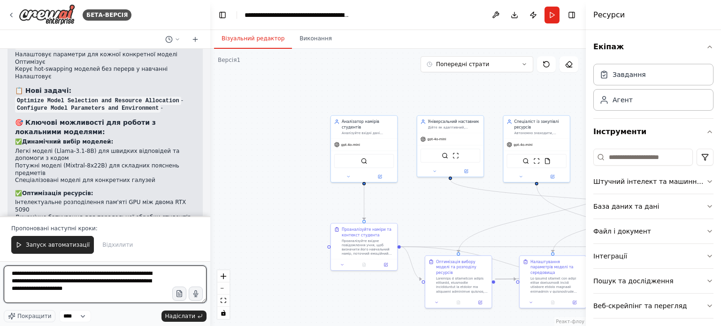
type textarea "**********"
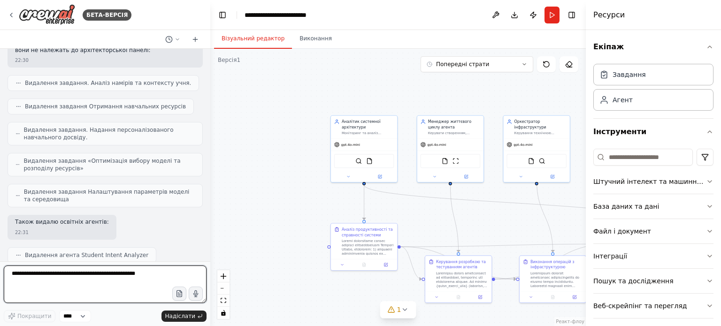
scroll to position [4897, 0]
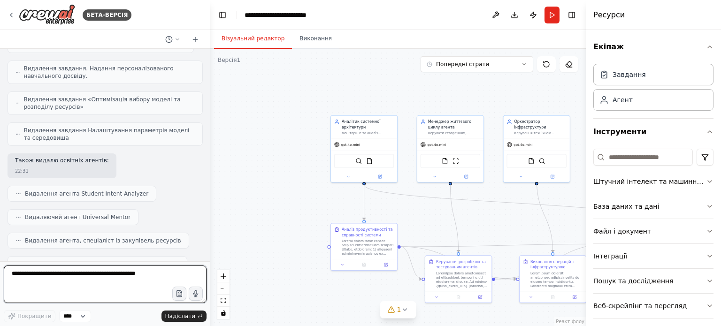
click at [73, 281] on textarea at bounding box center [105, 285] width 203 height 38
type textarea "*********"
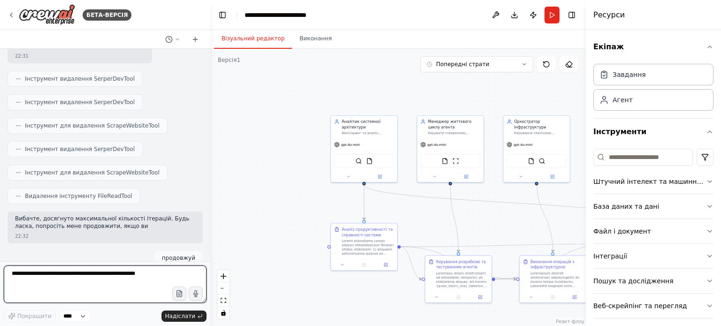
scroll to position [5339, 0]
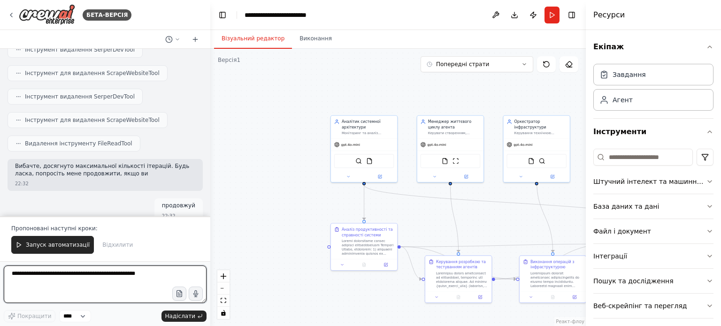
click at [73, 283] on textarea at bounding box center [105, 285] width 203 height 38
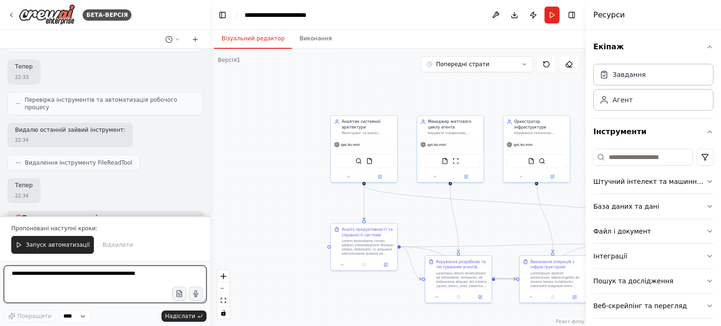
scroll to position [5742, 0]
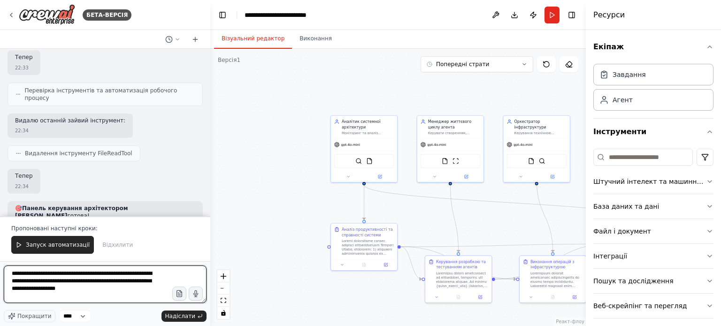
type textarea "**********"
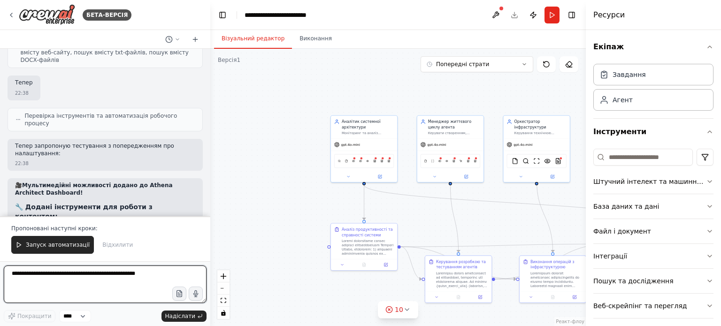
scroll to position [7011, 0]
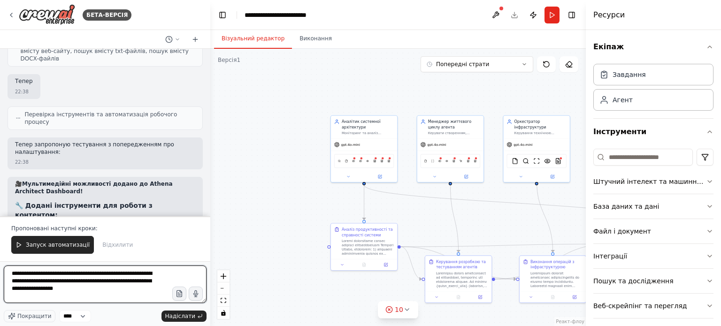
type textarea "**********"
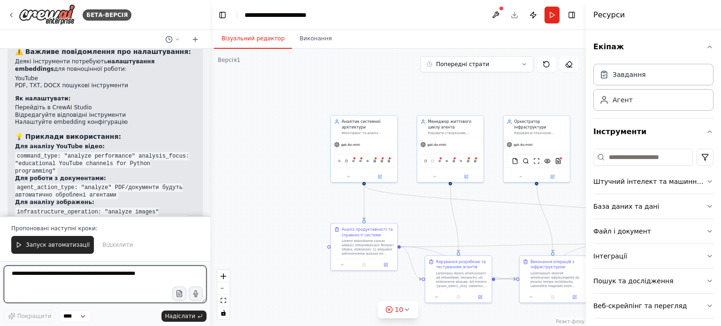
scroll to position [7442, 0]
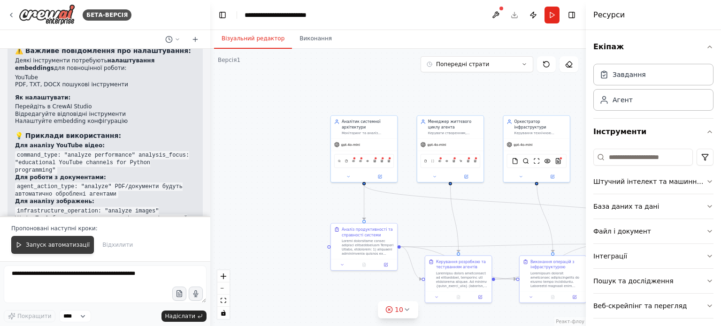
click at [54, 244] on font "Запуск автоматизації" at bounding box center [58, 245] width 64 height 7
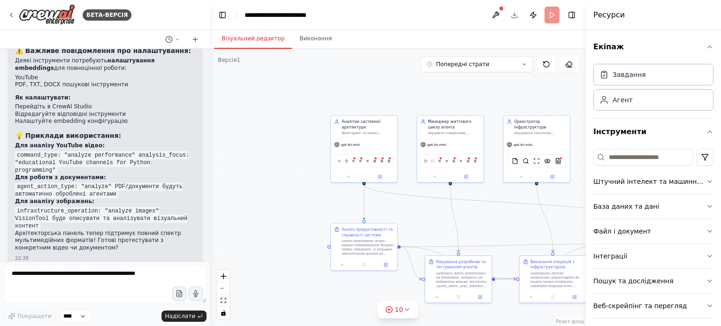
scroll to position [7398, 0]
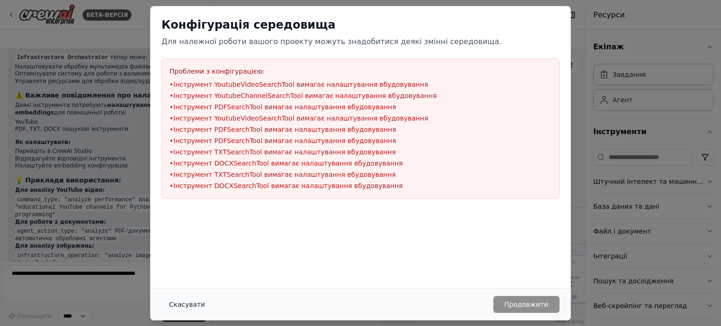
click at [185, 307] on font "Скасувати" at bounding box center [187, 305] width 36 height 8
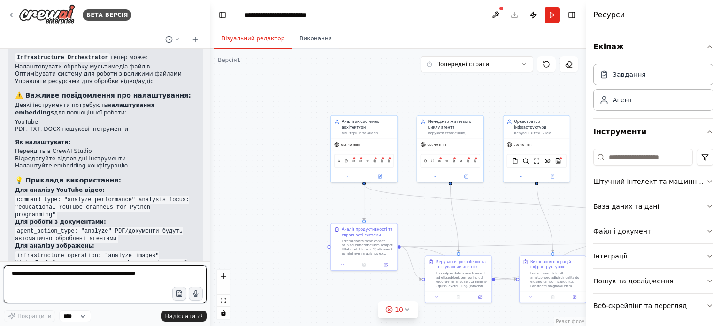
click at [45, 281] on textarea at bounding box center [105, 285] width 203 height 38
type textarea "**********"
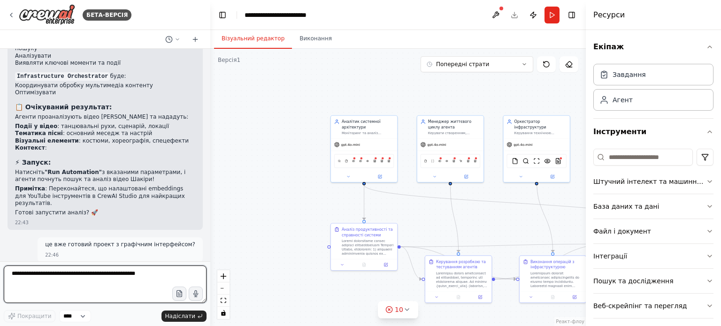
scroll to position [7948, 0]
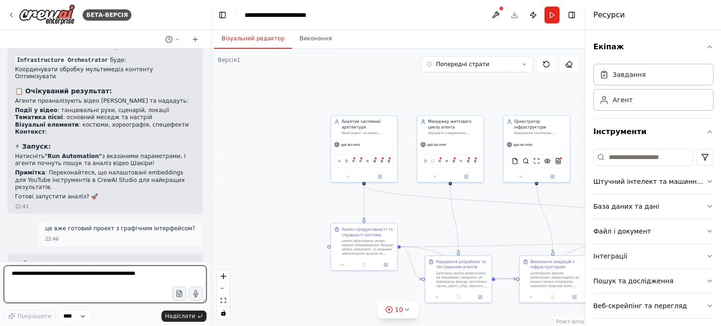
click at [43, 279] on textarea at bounding box center [105, 285] width 203 height 38
type textarea "**********"
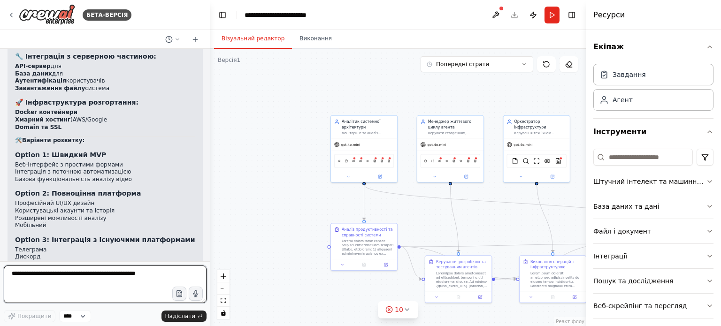
scroll to position [8370, 0]
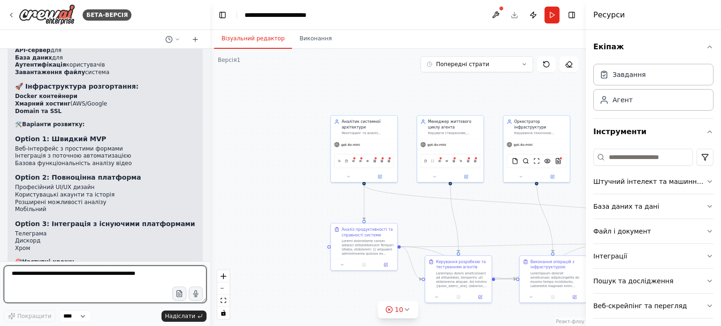
click at [50, 279] on textarea at bounding box center [105, 285] width 203 height 38
type textarea "**********"
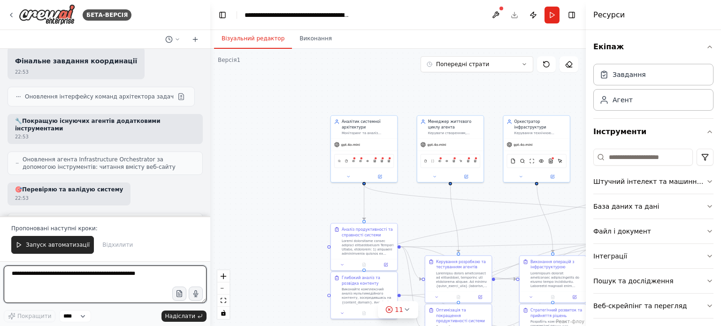
scroll to position [9774, 0]
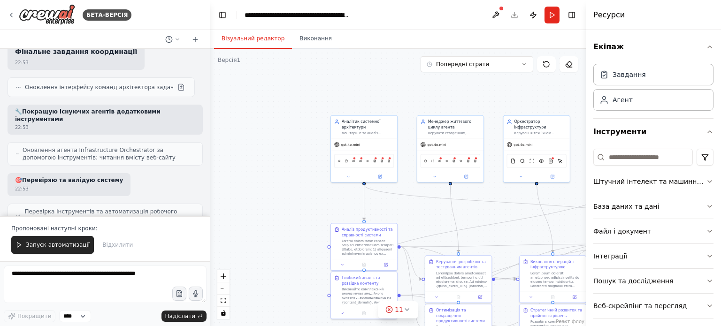
drag, startPoint x: 25, startPoint y: 60, endPoint x: 115, endPoint y: 112, distance: 103.9
copy div "Конфігурація embeddings: Деякі інструменти потребують налаштування embeddings в…"
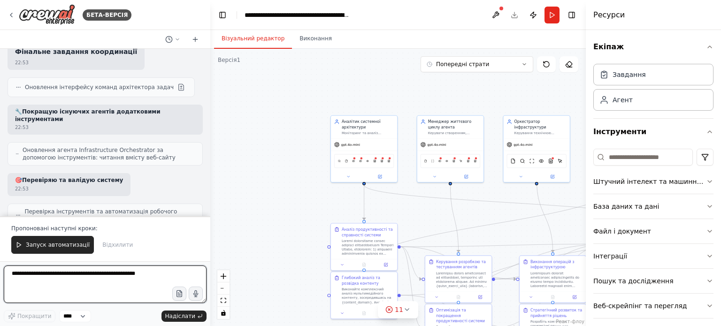
click at [38, 276] on textarea at bounding box center [105, 285] width 203 height 38
paste textarea "**********"
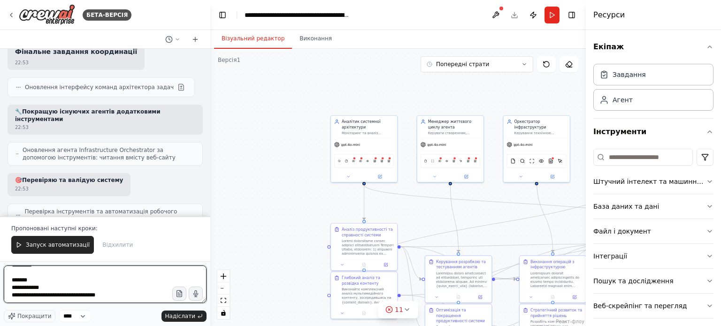
click at [107, 278] on textarea "**********" at bounding box center [105, 285] width 203 height 38
click at [108, 285] on textarea "**********" at bounding box center [105, 285] width 203 height 38
type textarea "**********"
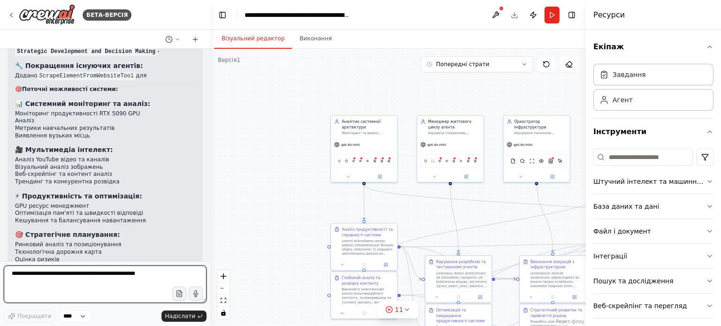
scroll to position [10166, 0]
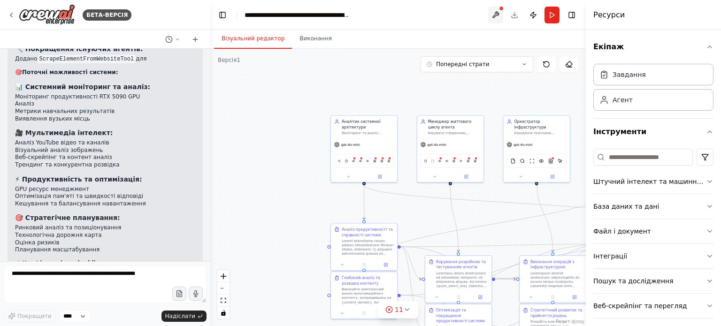
click at [495, 14] on button at bounding box center [495, 15] width 15 height 17
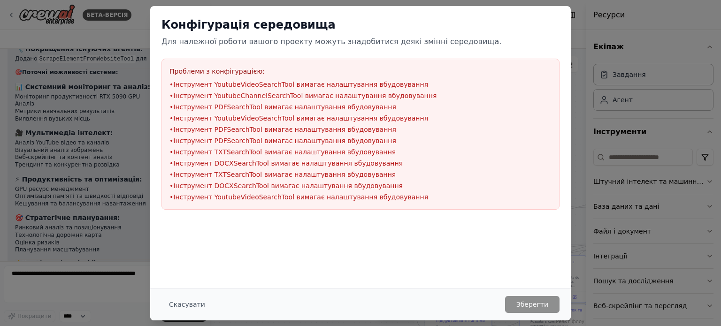
click at [207, 85] on font "Інструмент YoutubeVideoSearchTool вимагає налаштування вбудовування" at bounding box center [300, 85] width 255 height 8
click at [220, 84] on font "Інструмент YoutubeVideoSearchTool вимагає налаштування вбудовування" at bounding box center [300, 85] width 255 height 8
click at [194, 86] on font "Інструмент YoutubeVideoSearchTool вимагає налаштування вбудовування" at bounding box center [300, 85] width 255 height 8
click at [190, 103] on font "Інструмент PDFSearchTool вимагає налаштування вбудовування" at bounding box center [284, 107] width 223 height 8
click at [223, 105] on font "Інструмент PDFSearchTool вимагає налаштування вбудовування" at bounding box center [284, 107] width 223 height 8
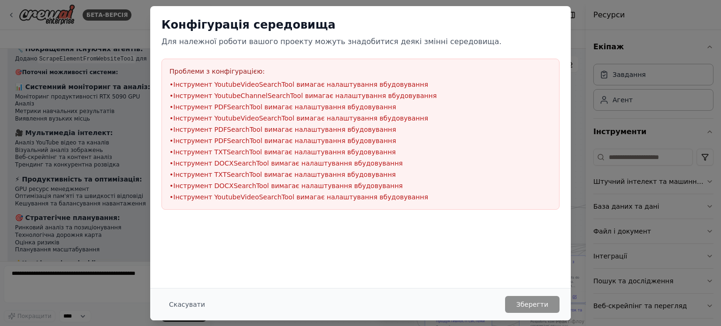
click at [355, 191] on ul "• Інструмент YoutubeVideoSearchTool вимагає налаштування вбудовування • Інструм…" at bounding box center [360, 141] width 382 height 122
click at [330, 181] on li "• Інструмент DOCXSearchTool вимагає налаштування вбудовування" at bounding box center [360, 185] width 382 height 9
drag, startPoint x: 298, startPoint y: 124, endPoint x: 288, endPoint y: 108, distance: 18.6
click at [295, 118] on ul "• Інструмент YoutubeVideoSearchTool вимагає налаштування вбудовування • Інструм…" at bounding box center [360, 141] width 382 height 122
drag, startPoint x: 258, startPoint y: 71, endPoint x: 253, endPoint y: 66, distance: 7.0
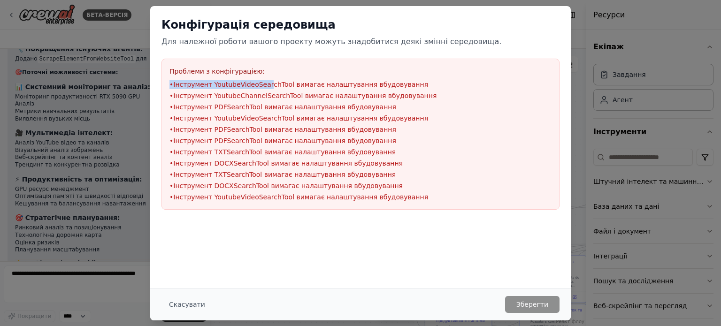
click at [257, 70] on div "Проблеми з конфігурацією: • Інструмент YoutubeVideoSearchTool вимагає налаштува…" at bounding box center [360, 134] width 398 height 151
click at [351, 65] on div "Проблеми з конфігурацією: • Інструмент YoutubeVideoSearchTool вимагає налаштува…" at bounding box center [360, 134] width 398 height 151
click at [185, 302] on font "Скасувати" at bounding box center [187, 305] width 36 height 8
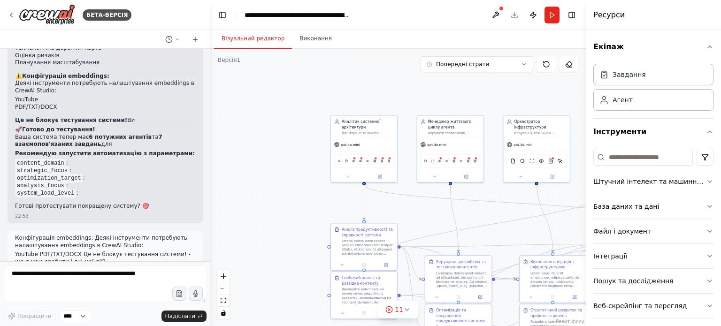
scroll to position [10354, 0]
drag, startPoint x: 11, startPoint y: 89, endPoint x: 140, endPoint y: 236, distance: 195.6
copy div "⚙️ Конфігурація Embeddings - Покрокові дії: 🎯 Що таке embeddings і навіщо вони …"
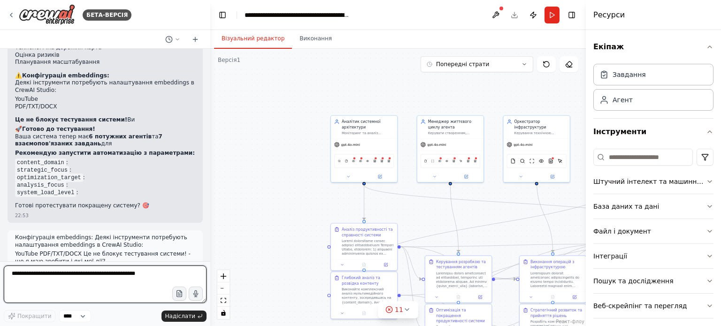
click at [19, 277] on textarea at bounding box center [105, 285] width 203 height 38
paste textarea "**********"
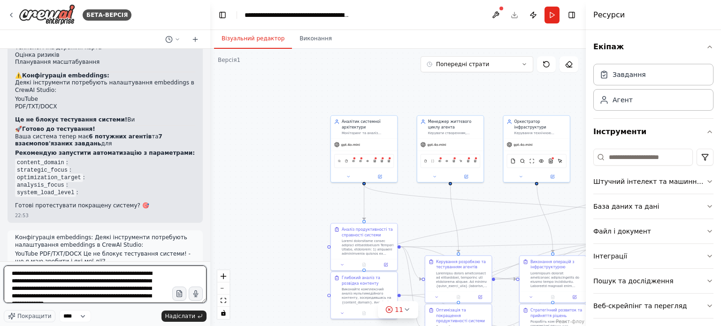
scroll to position [267, 0]
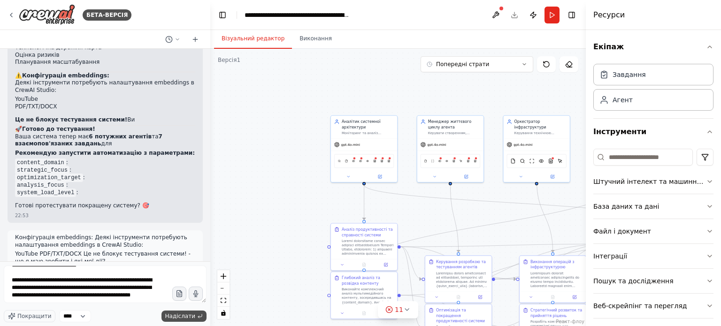
click at [182, 316] on font "Надіслати" at bounding box center [180, 316] width 30 height 7
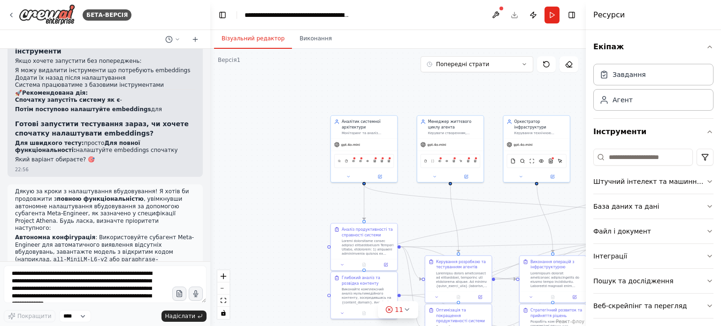
scroll to position [11048, 0]
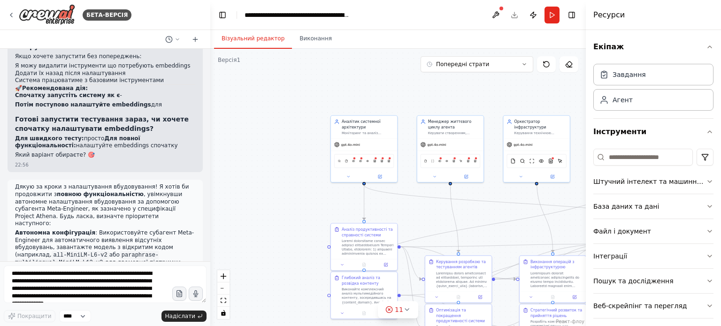
drag, startPoint x: 15, startPoint y: 130, endPoint x: 57, endPoint y: 238, distance: 116.6
copy div "Я розумію, що ви раді розширенню проекту Athena, але мені потрібно уточнити дещ…"
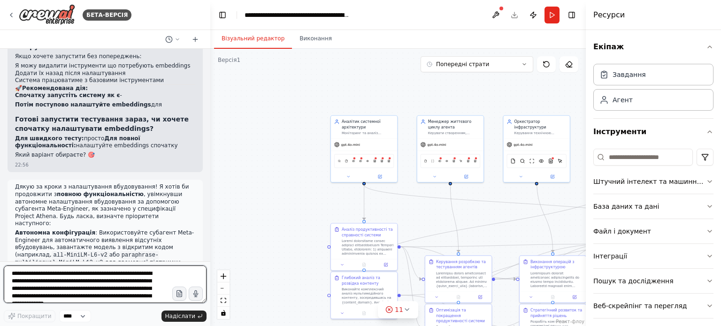
click at [50, 277] on textarea at bounding box center [105, 285] width 203 height 38
paste textarea "**********"
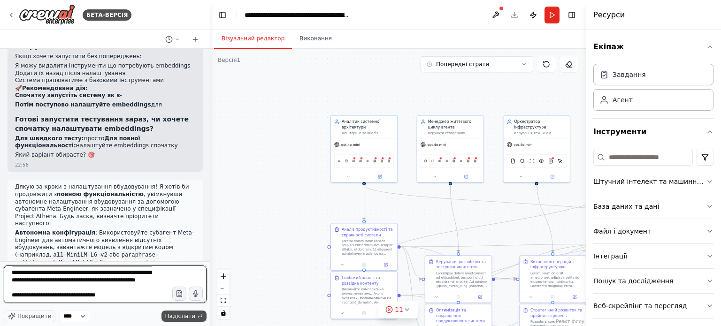
type textarea "**********"
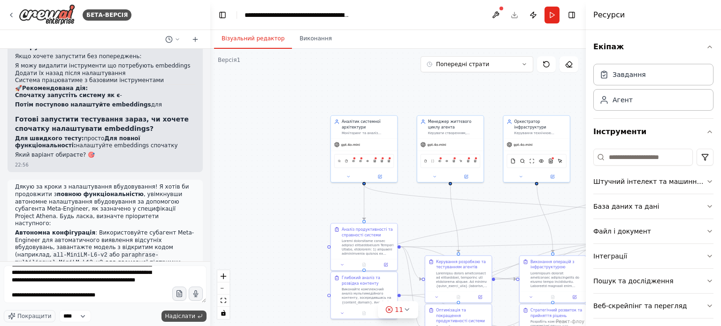
click at [174, 316] on font "Надіслати" at bounding box center [180, 316] width 30 height 7
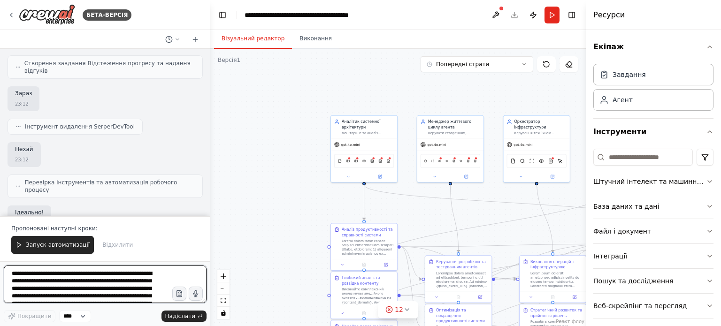
scroll to position [13145, 0]
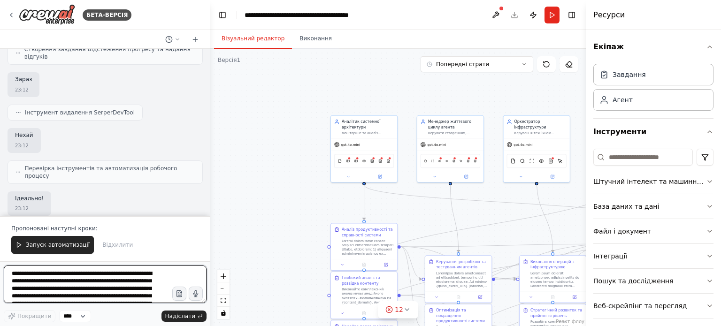
click at [64, 280] on textarea at bounding box center [105, 285] width 203 height 38
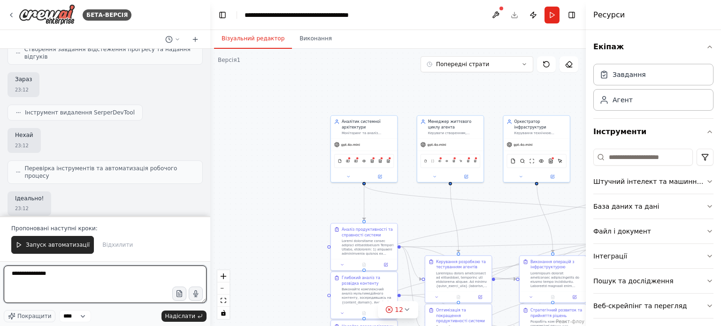
type textarea "**********"
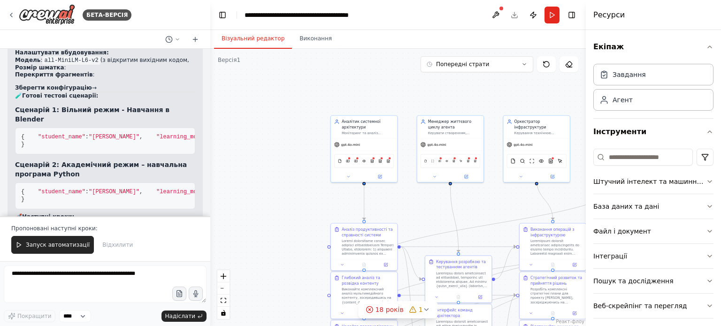
scroll to position [13651, 0]
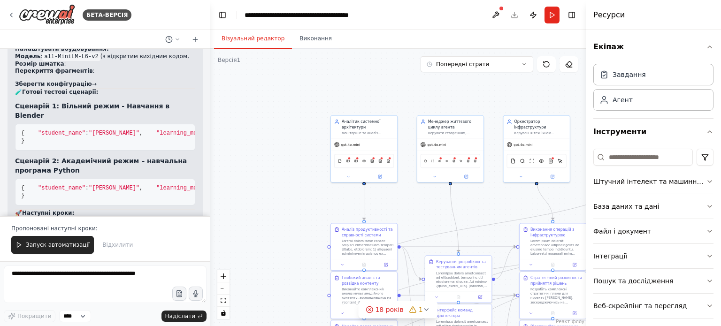
drag, startPoint x: 13, startPoint y: 136, endPoint x: 171, endPoint y: 192, distance: 167.5
copy div "✅ Тепер закінчив! Система готова: 🎯 Що створено: Universal AI Mentor - Deliver …"
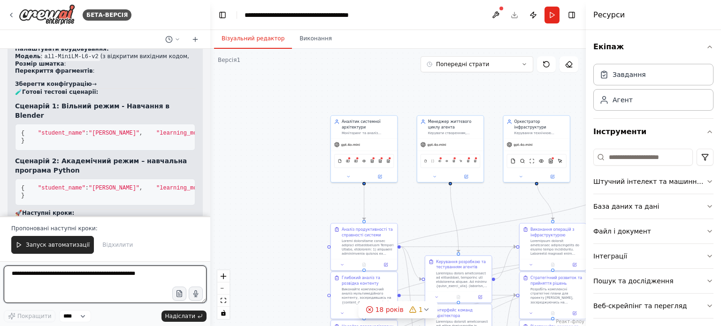
click at [49, 279] on textarea at bounding box center [105, 285] width 203 height 38
paste textarea "**********"
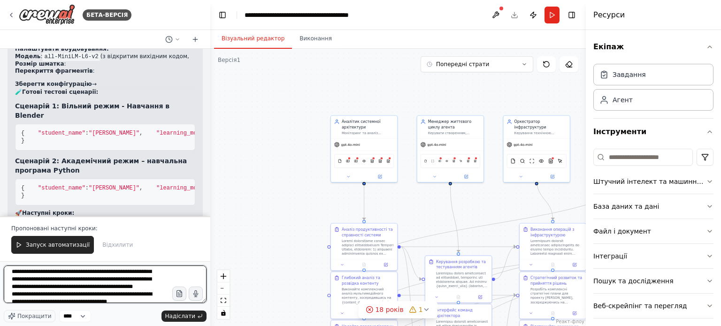
scroll to position [235, 0]
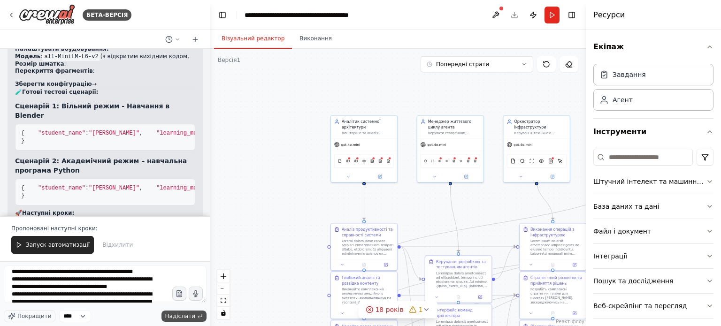
click at [177, 315] on font "Надіслати" at bounding box center [180, 316] width 30 height 7
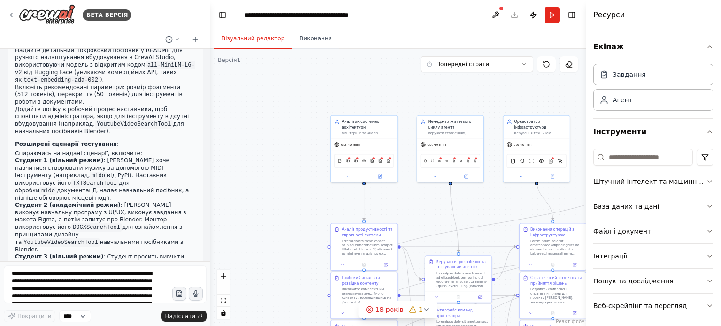
scroll to position [14733, 0]
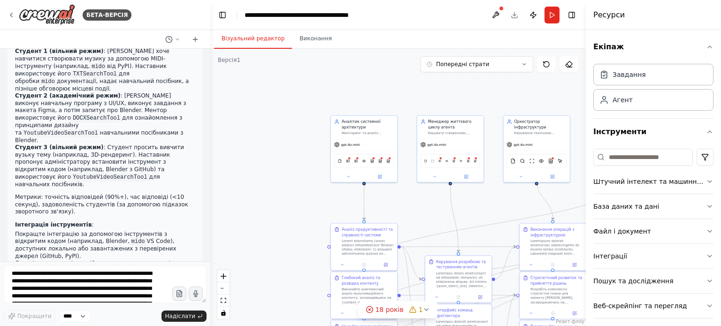
drag, startPoint x: 15, startPoint y: 164, endPoint x: 158, endPoint y: 240, distance: 161.7
copy div "Я ціную ваш ентузіазм щодо системи Universal AI Mentor! Однак мені потрібно уто…"
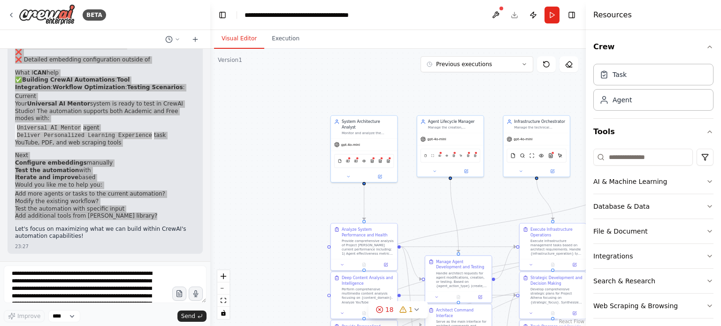
scroll to position [14052, 0]
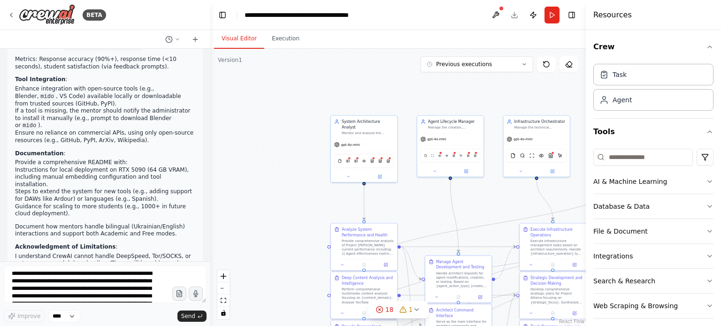
copy div "Я ціную ваш ентузіазм щодо системи Universal AI Mentor! Однак мені потрібно уто…"
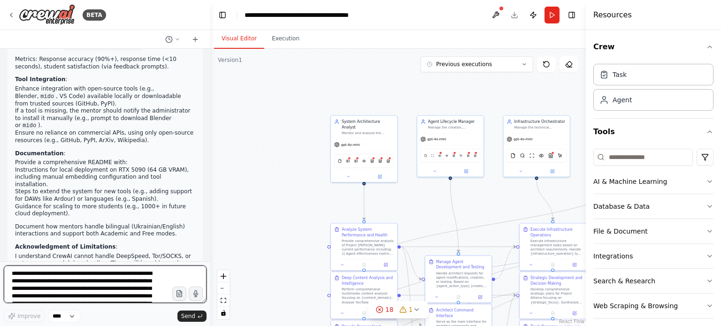
click at [23, 292] on textarea at bounding box center [105, 285] width 203 height 38
click at [23, 288] on textarea at bounding box center [105, 285] width 203 height 38
click at [30, 286] on textarea at bounding box center [105, 285] width 203 height 38
paste textarea "**********"
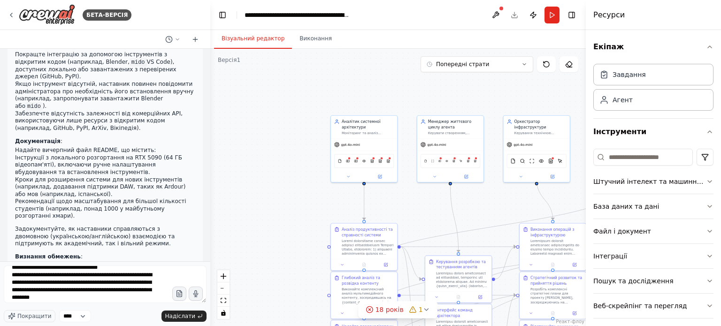
scroll to position [0, 0]
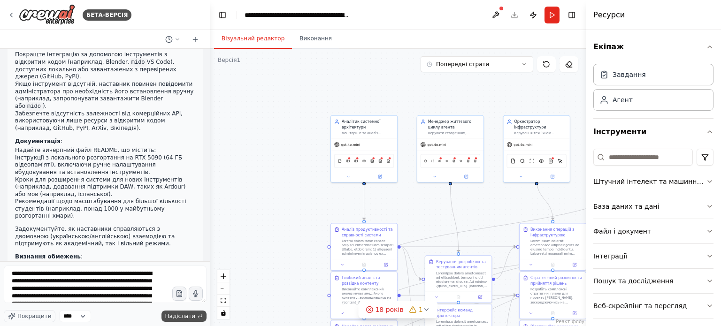
click at [179, 317] on font "Надіслати" at bounding box center [180, 316] width 30 height 7
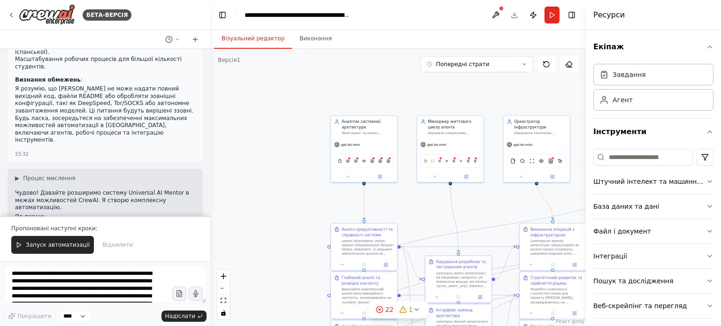
scroll to position [16396, 0]
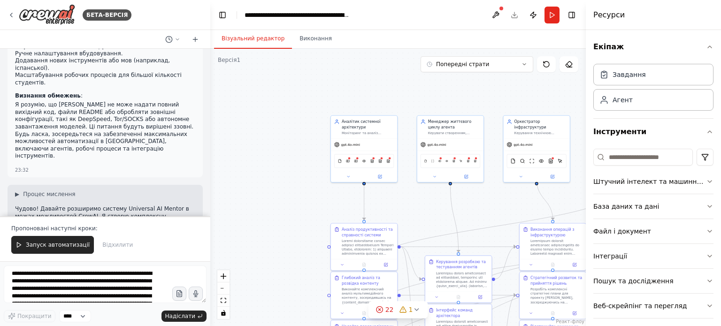
drag, startPoint x: 15, startPoint y: 103, endPoint x: 72, endPoint y: 172, distance: 89.7
click at [238, 142] on div ".deletable-edge-delete-btn { width: 20px; height: 20px; border: 0px solid #ffff…" at bounding box center [398, 187] width 376 height 277
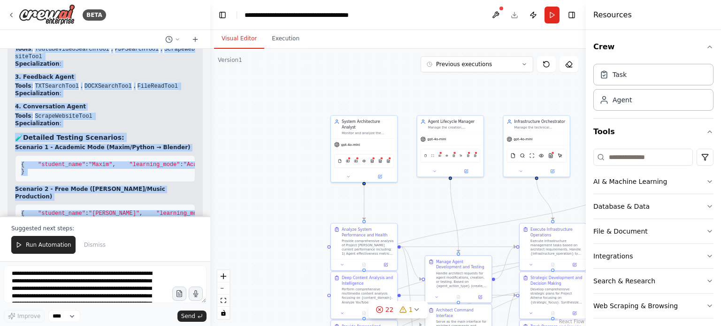
scroll to position [16340, 0]
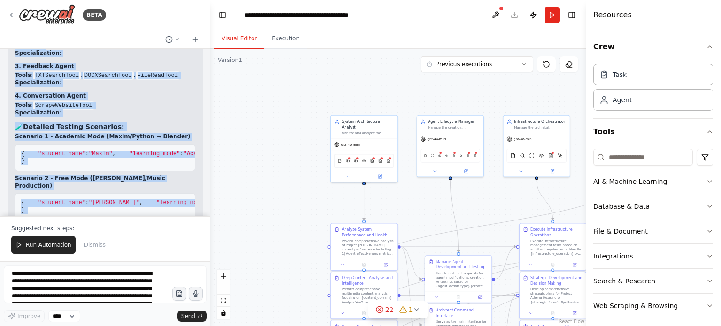
drag, startPoint x: 15, startPoint y: 100, endPoint x: 177, endPoint y: 195, distance: 187.8
click at [177, 195] on div "Project Athena: Autonomous Universal AI Mentor System for Crystal AI Academy Te…" at bounding box center [105, 133] width 210 height 168
copy div "Now let me provide you with the detailed testing scenarios and configuration gu…"
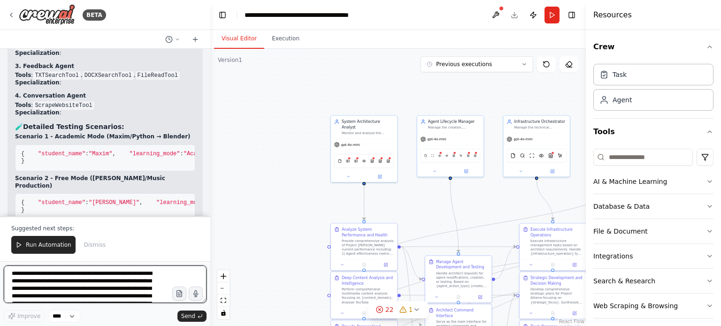
click at [20, 284] on textarea at bounding box center [105, 285] width 203 height 38
click at [39, 289] on textarea at bounding box center [105, 285] width 203 height 38
paste textarea "**********"
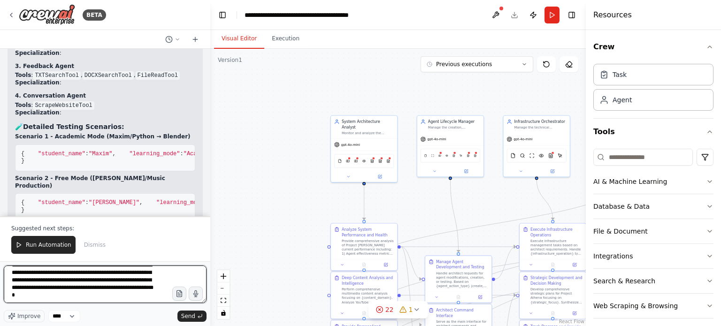
scroll to position [931, 0]
drag, startPoint x: 73, startPoint y: 298, endPoint x: 11, endPoint y: 281, distance: 63.7
click at [11, 281] on textarea at bounding box center [105, 285] width 203 height 38
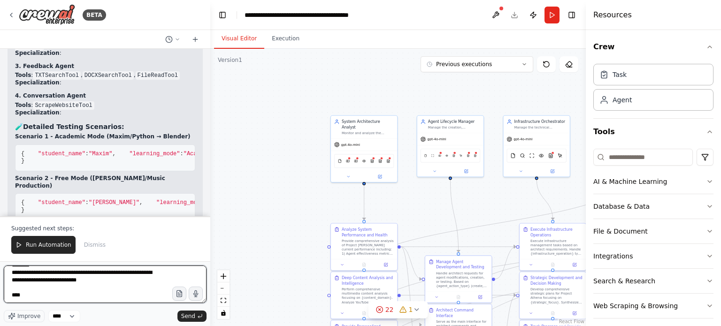
scroll to position [917, 0]
click at [24, 293] on textarea at bounding box center [105, 285] width 203 height 38
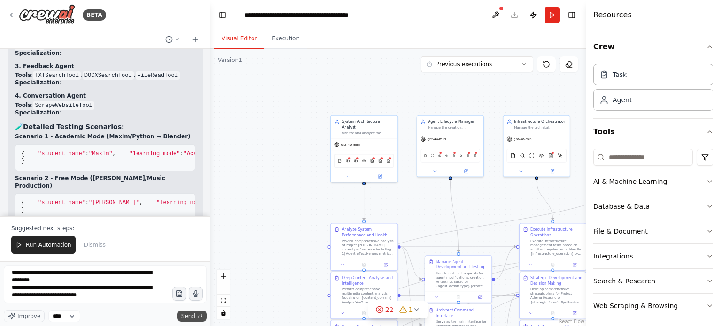
click at [187, 315] on span "Send" at bounding box center [188, 317] width 14 height 8
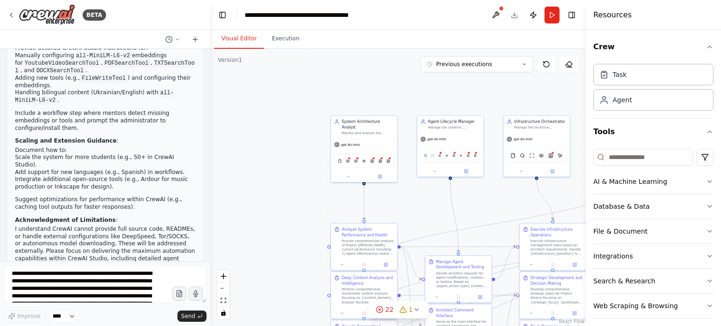
scroll to position [17538, 0]
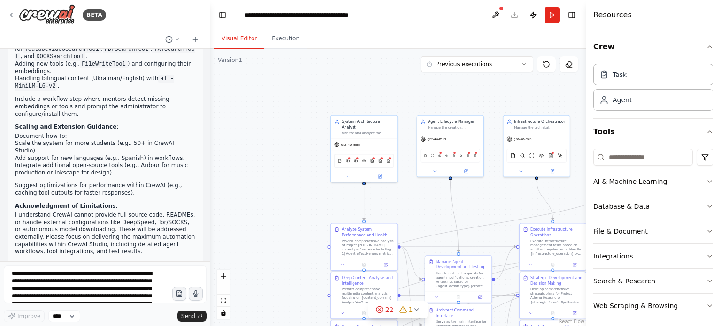
drag, startPoint x: 15, startPoint y: 131, endPoint x: 142, endPoint y: 240, distance: 167.4
click at [142, 240] on div "Project Athena: Autonomous Universal AI Mentor System for Crystal AI Academy Te…" at bounding box center [105, 155] width 210 height 213
copy div "I appreciate your enthusiasm for expanding Project Athena ! What I Cannot Provi…"
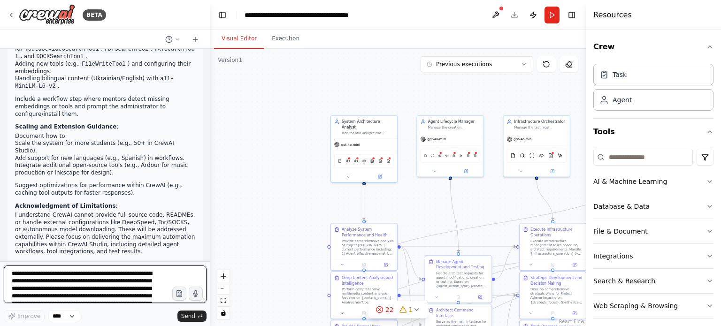
click at [41, 273] on textarea at bounding box center [105, 285] width 203 height 38
paste textarea "**********"
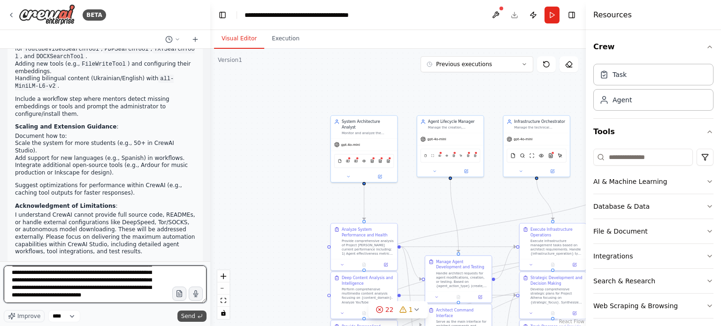
type textarea "**********"
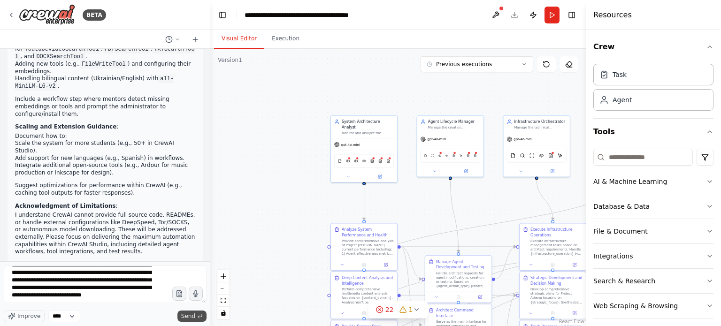
click at [190, 316] on span "Send" at bounding box center [188, 317] width 14 height 8
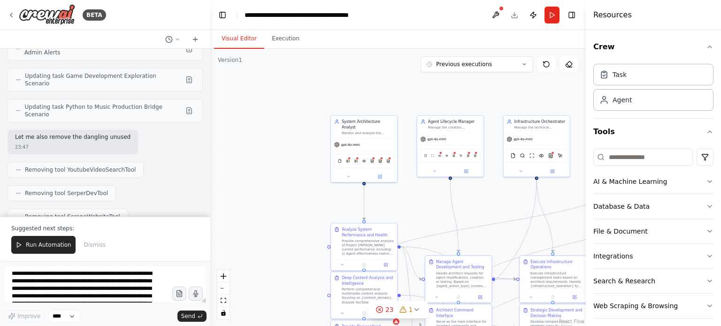
scroll to position [20182, 0]
drag, startPoint x: 17, startPoint y: 110, endPoint x: 58, endPoint y: 197, distance: 95.7
copy div "✅ Enhanced Project Athena - Universal AI Mentor System Complete! I've successfu…"
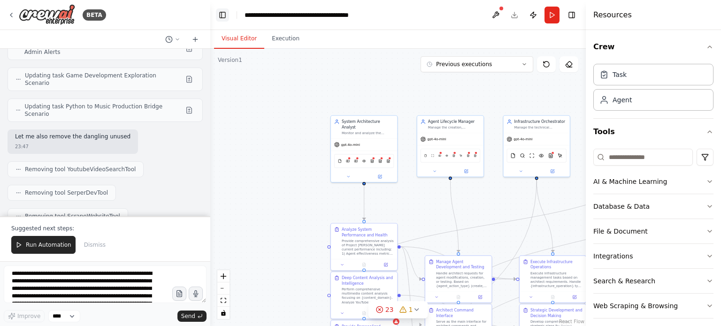
click at [223, 13] on button "Toggle Left Sidebar" at bounding box center [222, 14] width 13 height 13
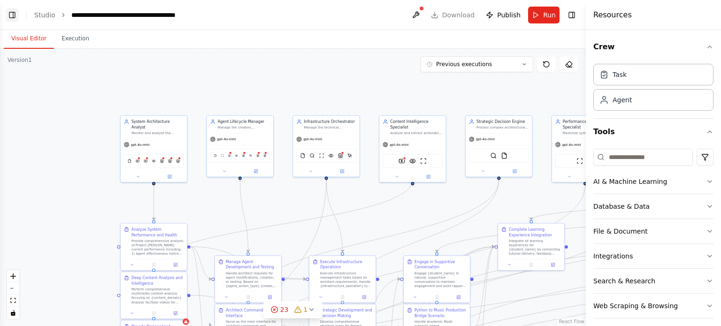
click at [13, 14] on button "Toggle Left Sidebar" at bounding box center [12, 14] width 13 height 13
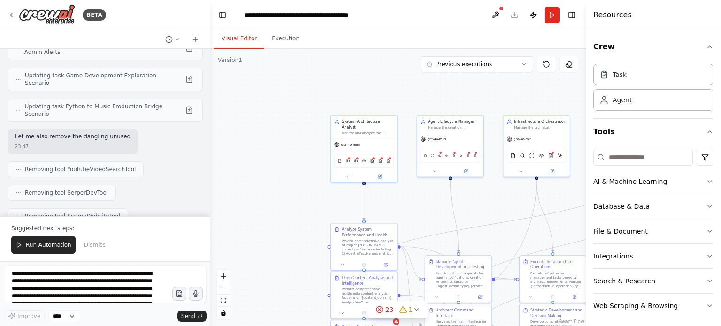
click at [513, 15] on header "**********" at bounding box center [398, 15] width 376 height 30
click at [573, 15] on button "Toggle Right Sidebar" at bounding box center [571, 14] width 13 height 13
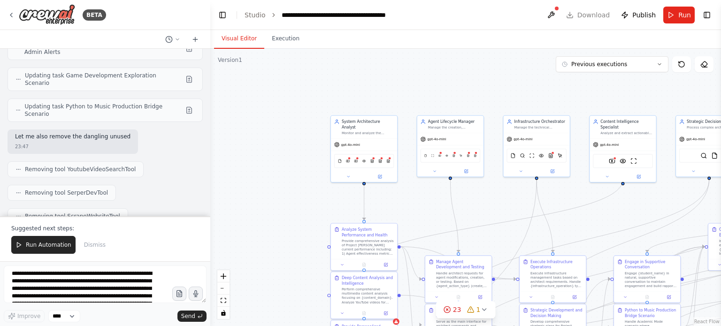
click at [591, 15] on header "**********" at bounding box center [465, 15] width 511 height 30
click at [708, 15] on button "Toggle Right Sidebar" at bounding box center [706, 14] width 13 height 13
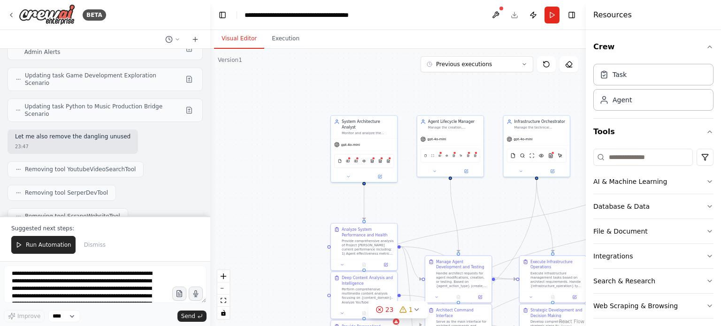
click at [514, 15] on header "**********" at bounding box center [398, 15] width 376 height 30
click at [283, 38] on button "Execution" at bounding box center [285, 39] width 43 height 20
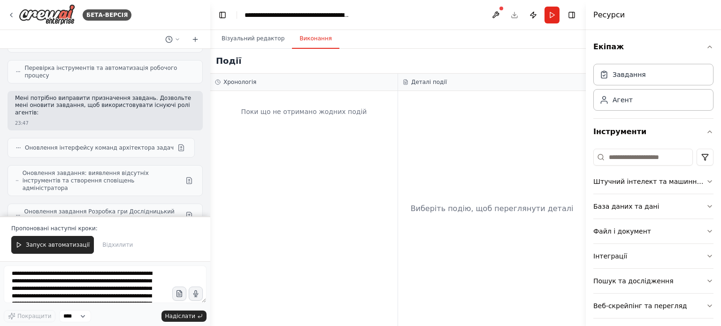
scroll to position [20798, 0]
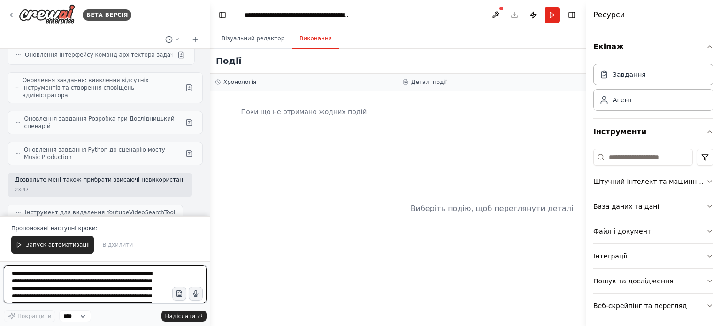
click at [60, 273] on textarea at bounding box center [105, 285] width 203 height 38
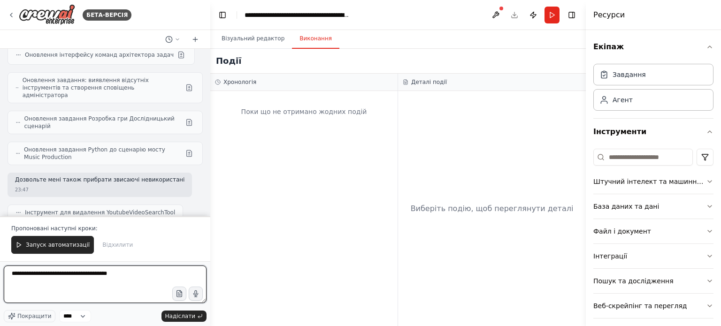
type textarea "**********"
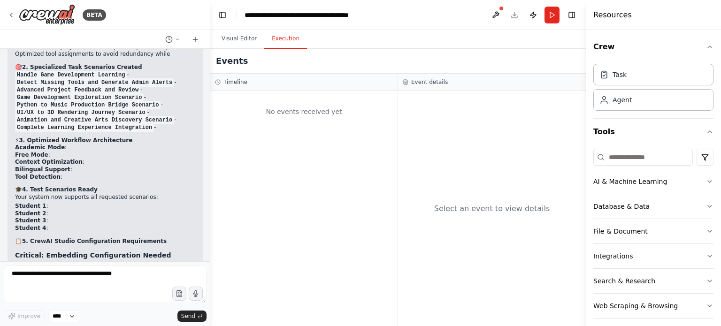
scroll to position [20461, 0]
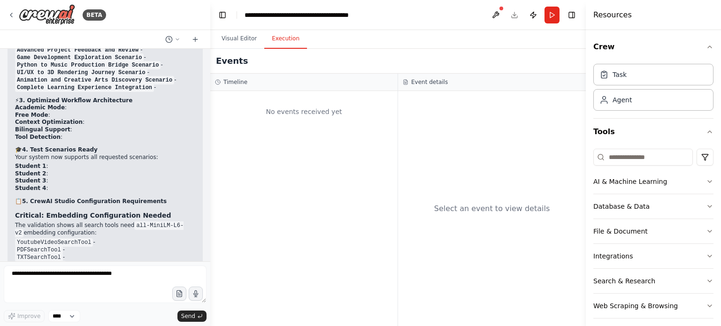
drag, startPoint x: 15, startPoint y: 88, endPoint x: 73, endPoint y: 238, distance: 161.1
copy div "Дякую за запитання! Я повинен пояснити обмеження CrewAI: ❌ Що я НЕ можу надати:…"
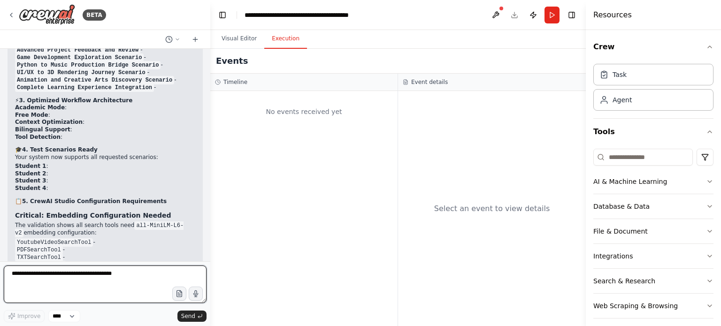
click at [24, 284] on textarea at bounding box center [105, 285] width 203 height 38
paste textarea "**********"
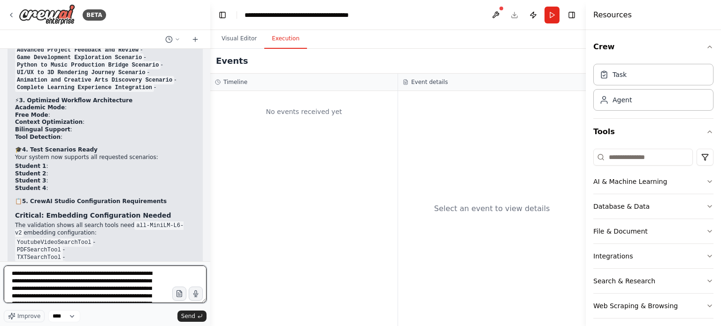
scroll to position [1011, 0]
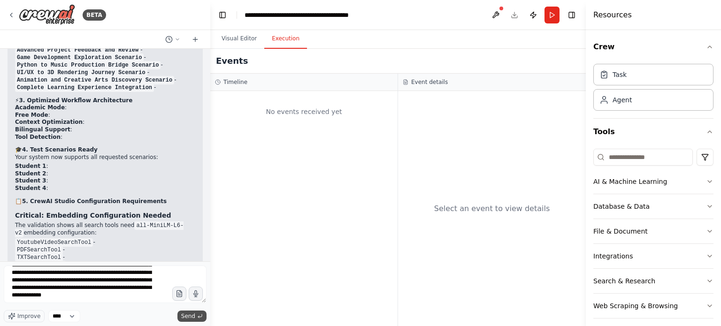
click at [185, 317] on span "Send" at bounding box center [188, 317] width 14 height 8
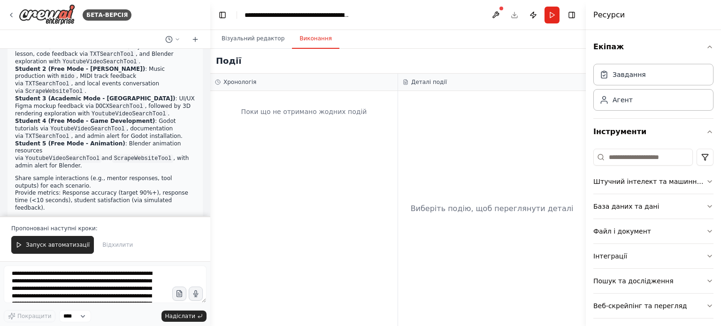
scroll to position [23288, 0]
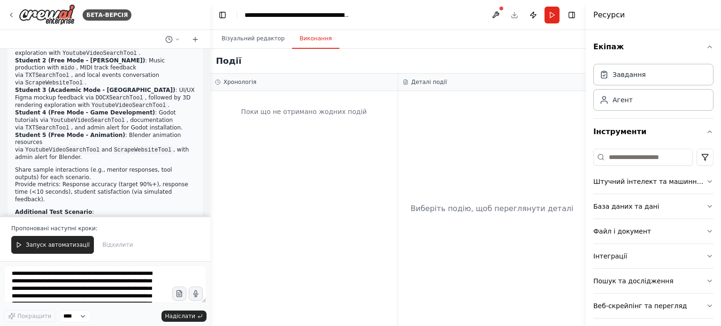
drag, startPoint x: 15, startPoint y: 103, endPoint x: 146, endPoint y: 191, distance: 158.1
click at [146, 191] on div "Проект Athena: Автономна універсальна система наставників зі штучного інтелекту…" at bounding box center [105, 133] width 210 height 168
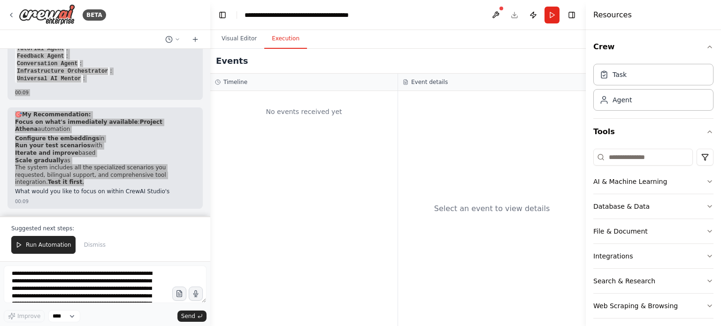
scroll to position [21961, 0]
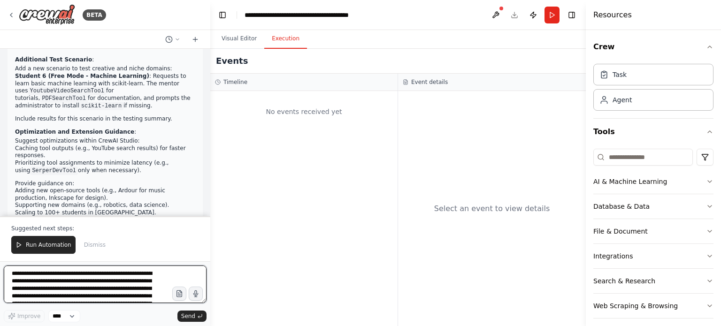
click at [44, 278] on textarea at bounding box center [105, 285] width 203 height 38
paste textarea "**********"
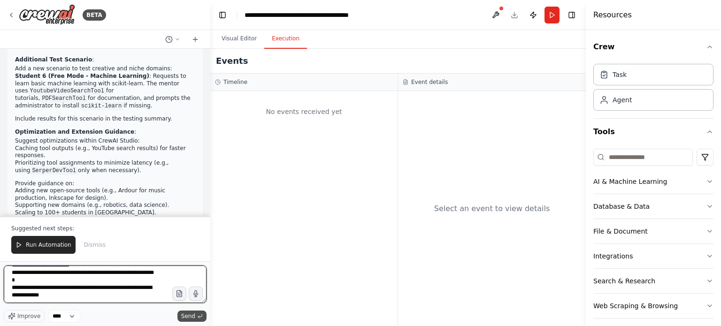
type textarea "**********"
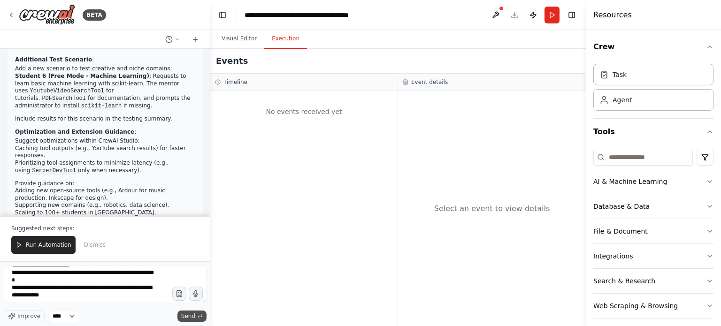
click at [191, 316] on span "Send" at bounding box center [188, 317] width 14 height 8
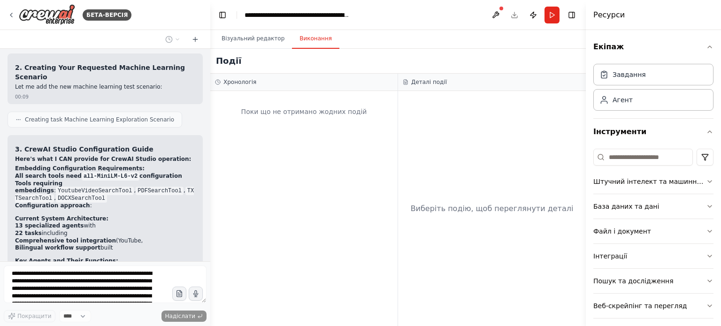
scroll to position [24151, 0]
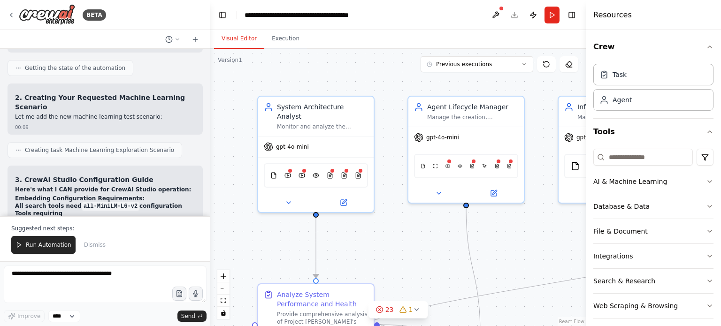
scroll to position [23376, 0]
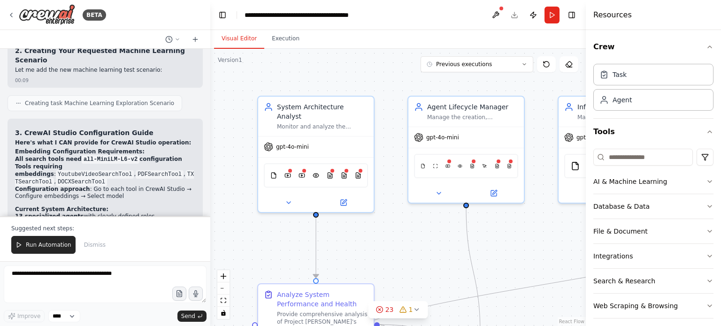
drag, startPoint x: 162, startPoint y: 194, endPoint x: 15, endPoint y: 97, distance: 176.6
click at [15, 97] on div "Project Athena: Autonomous Universal AI Mentor System for Crystal AI Academy Te…" at bounding box center [105, 133] width 210 height 168
copy div "Loremipsu! Dol si ametcon adi elit seddoeiusmodt incididu utl etdolorema Aliqua…"
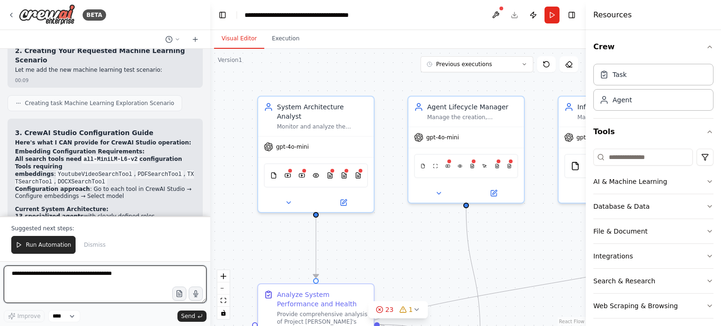
click at [34, 279] on textarea at bounding box center [105, 285] width 203 height 38
paste textarea "**********"
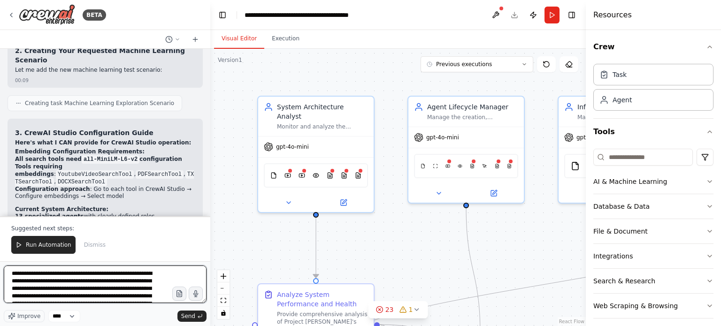
scroll to position [0, 0]
type textarea "**********"
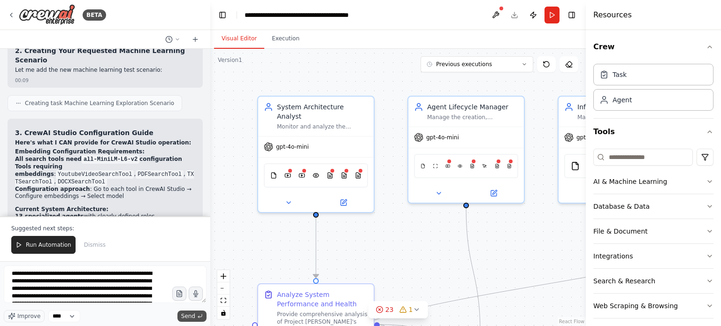
click at [190, 316] on span "Send" at bounding box center [188, 317] width 14 height 8
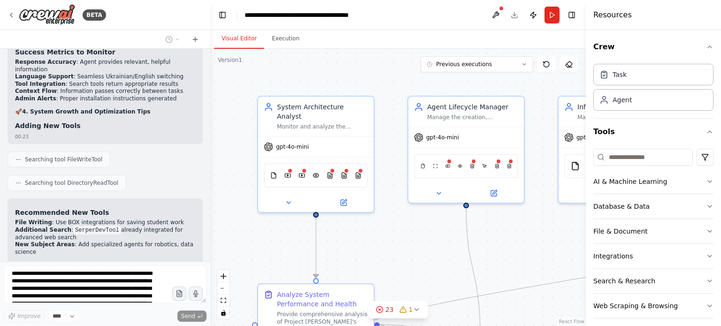
scroll to position [25660, 0]
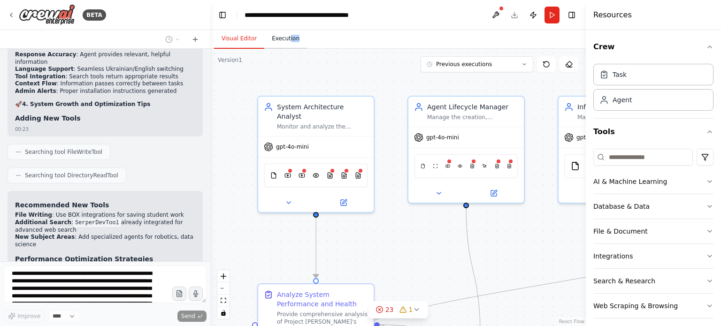
drag, startPoint x: 305, startPoint y: 34, endPoint x: 284, endPoint y: 39, distance: 20.7
click at [284, 39] on div "Visual Editor Execution" at bounding box center [398, 39] width 376 height 19
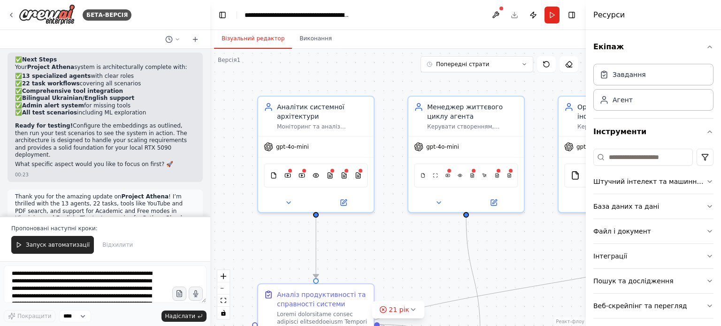
scroll to position [26320, 0]
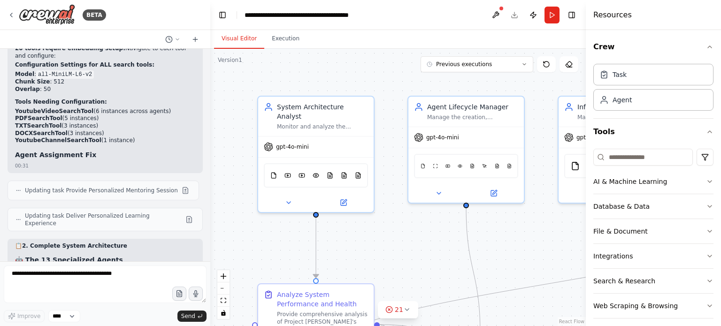
scroll to position [27217, 0]
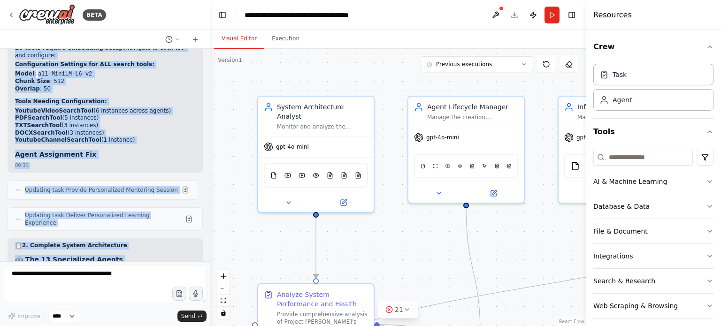
drag, startPoint x: 14, startPoint y: 118, endPoint x: 155, endPoint y: 245, distance: 189.8
click at [155, 245] on div "Project Athena: Autonomous Universal AI Mentor System for Crystal AI Academy Te…" at bounding box center [105, 155] width 210 height 213
copy div "Lorem ips dol sita consectetu adipi Elitsed Doeius ! T inc utl etd'ma aliqu en …"
